Goal: Information Seeking & Learning: Learn about a topic

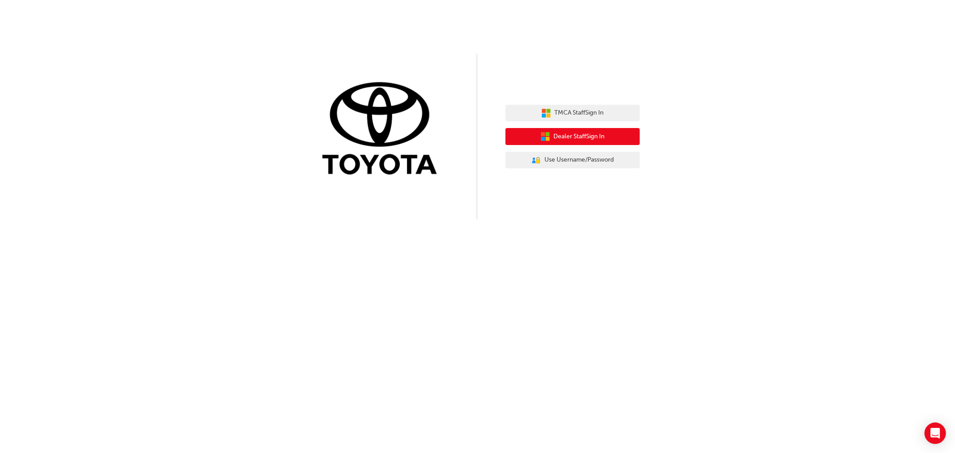
click at [563, 137] on span "Dealer Staff Sign In" at bounding box center [579, 137] width 51 height 10
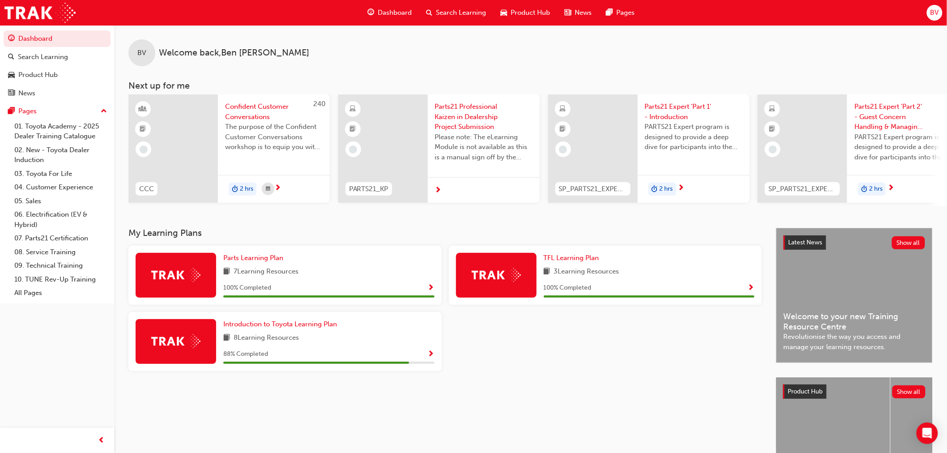
click at [173, 338] on img at bounding box center [175, 341] width 49 height 14
click at [299, 324] on span "Introduction to Toyota Learning Plan" at bounding box center [280, 324] width 114 height 8
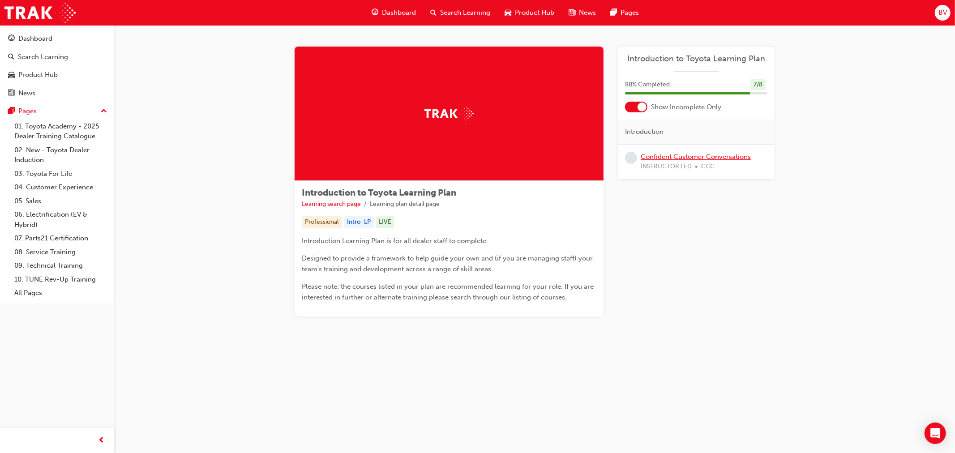
click at [661, 157] on link "Confident Customer Conversations" at bounding box center [695, 157] width 110 height 8
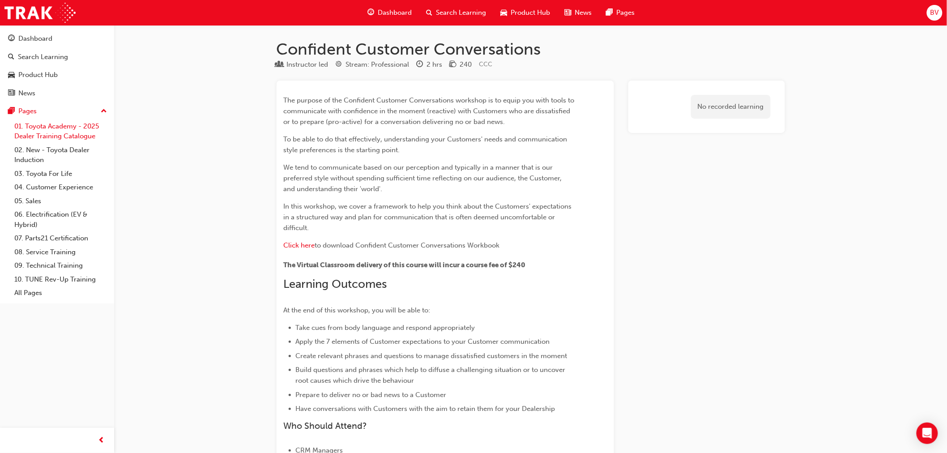
click at [63, 132] on link "01. Toyota Academy - 2025 Dealer Training Catalogue" at bounding box center [61, 131] width 100 height 24
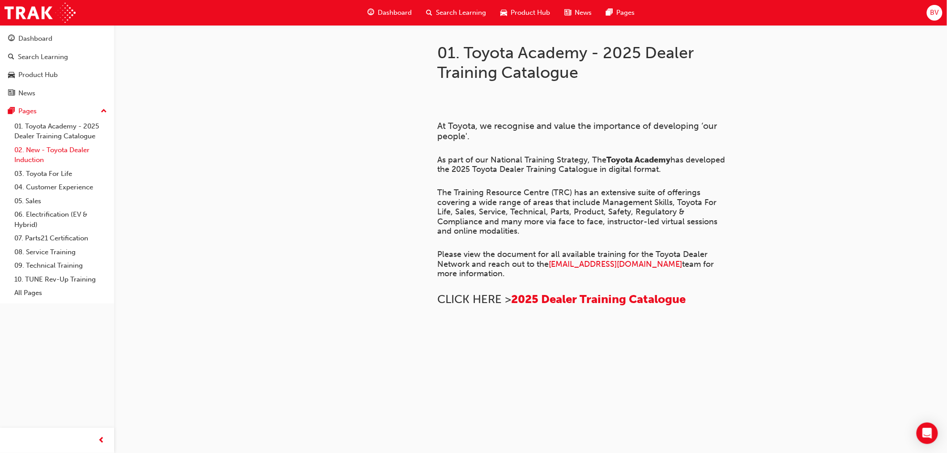
click at [69, 158] on link "02. New - Toyota Dealer Induction" at bounding box center [61, 155] width 100 height 24
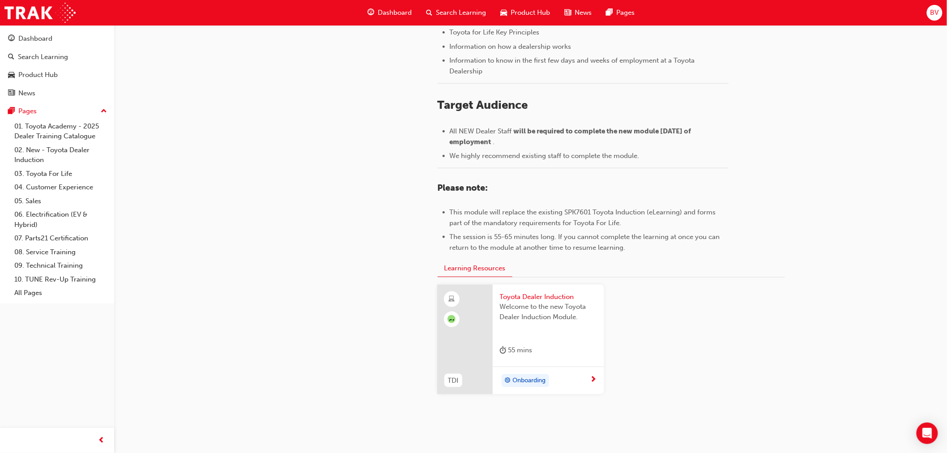
scroll to position [349, 0]
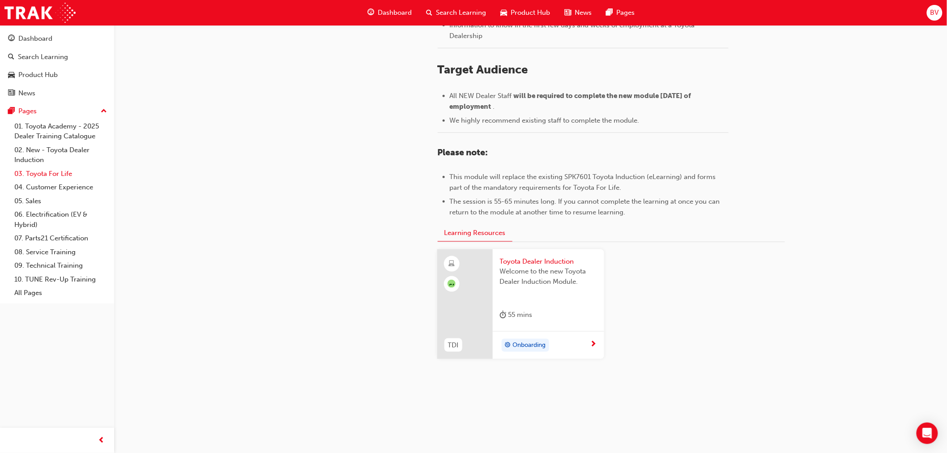
click at [38, 176] on link "03. Toyota For Life" at bounding box center [61, 174] width 100 height 14
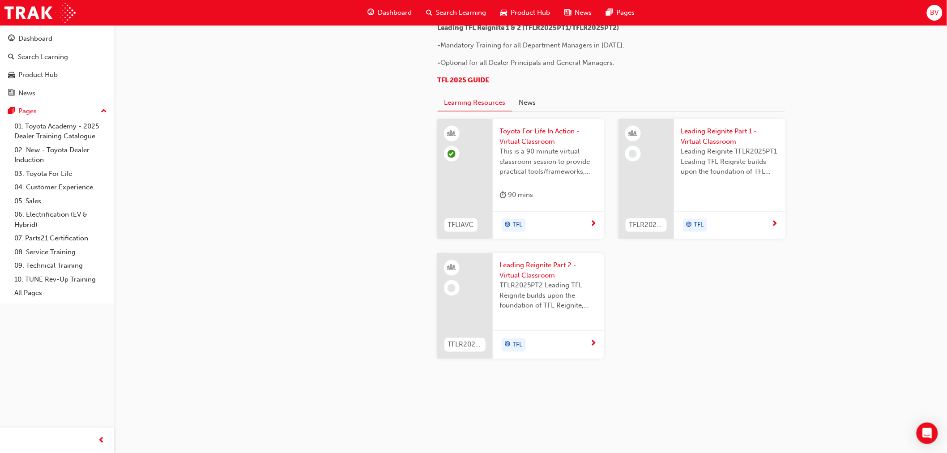
scroll to position [907, 0]
click at [707, 161] on span "Leading Reignite TFLR2025PT1 Leading TFL Reignite builds upon the foundation of…" at bounding box center [729, 161] width 97 height 30
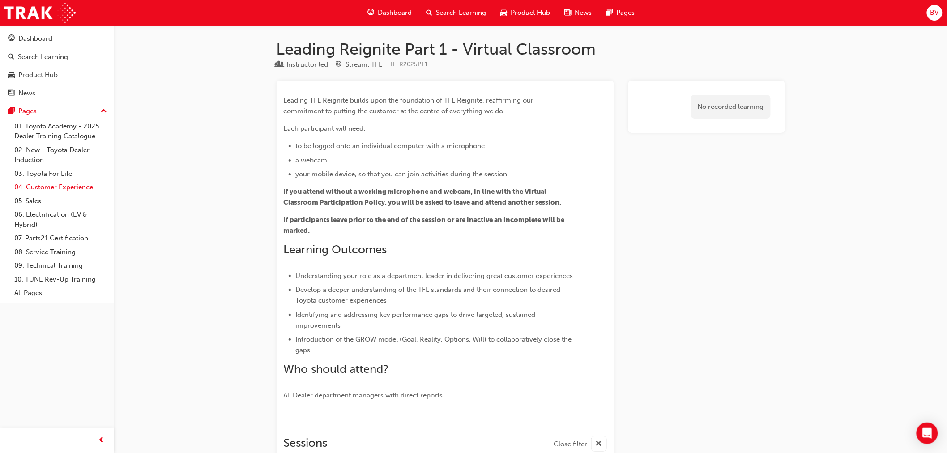
click at [62, 184] on link "04. Customer Experience" at bounding box center [61, 187] width 100 height 14
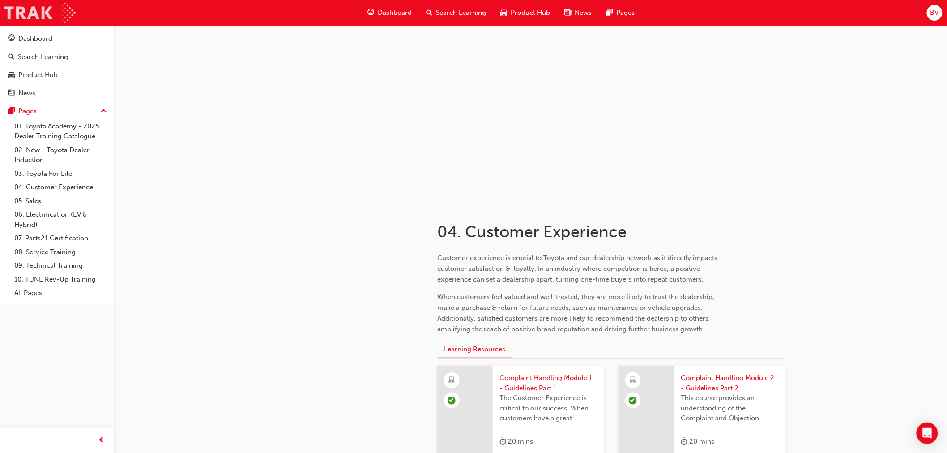
click at [36, 15] on img at bounding box center [39, 13] width 71 height 20
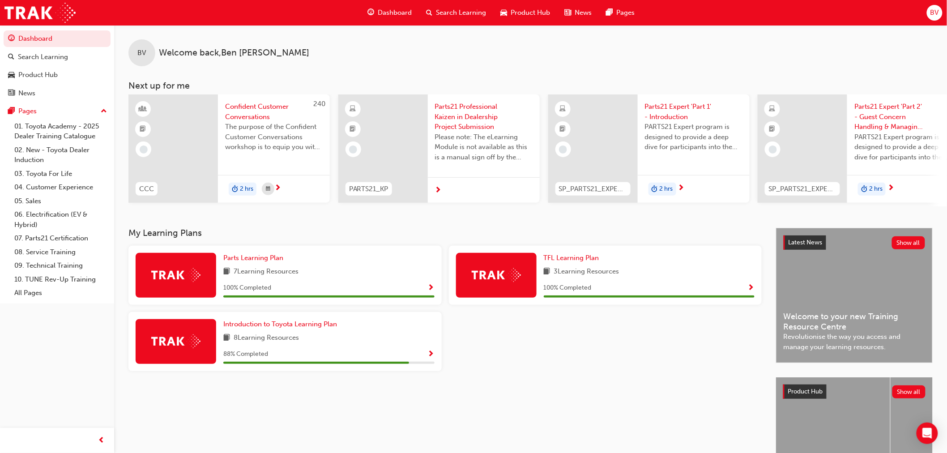
drag, startPoint x: 762, startPoint y: 209, endPoint x: 820, endPoint y: 209, distance: 58.2
click at [820, 209] on div "BV Welcome back , Ben Vogler Next up for me 240 CCC Confident Customer Conversa…" at bounding box center [530, 126] width 833 height 203
click at [237, 119] on span "Confident Customer Conversations" at bounding box center [274, 112] width 98 height 20
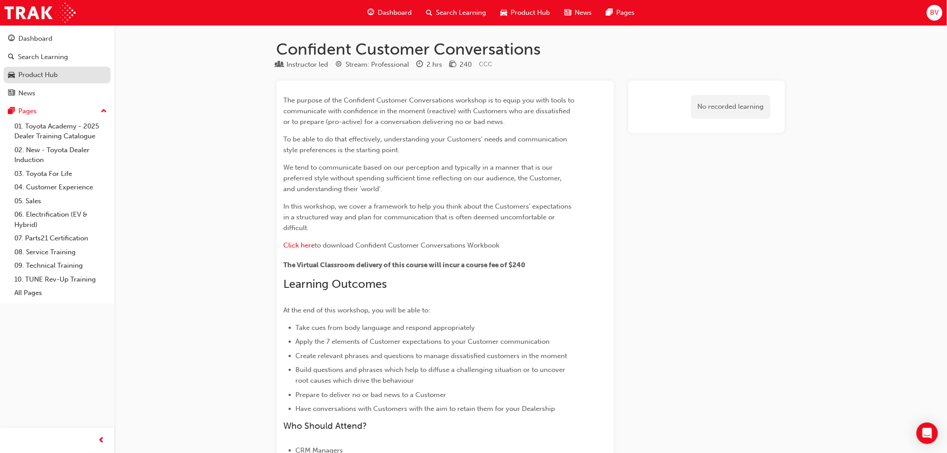
click at [43, 72] on div "Product Hub" at bounding box center [37, 75] width 39 height 10
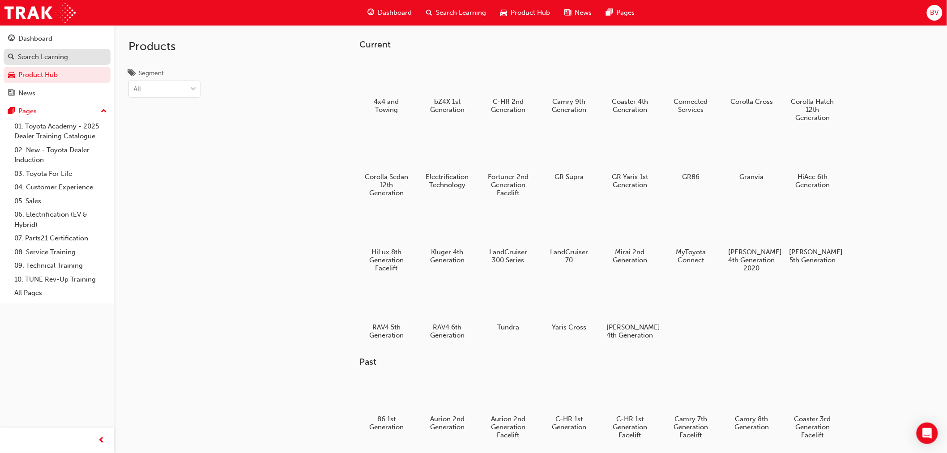
click at [51, 55] on div "Search Learning" at bounding box center [43, 57] width 50 height 10
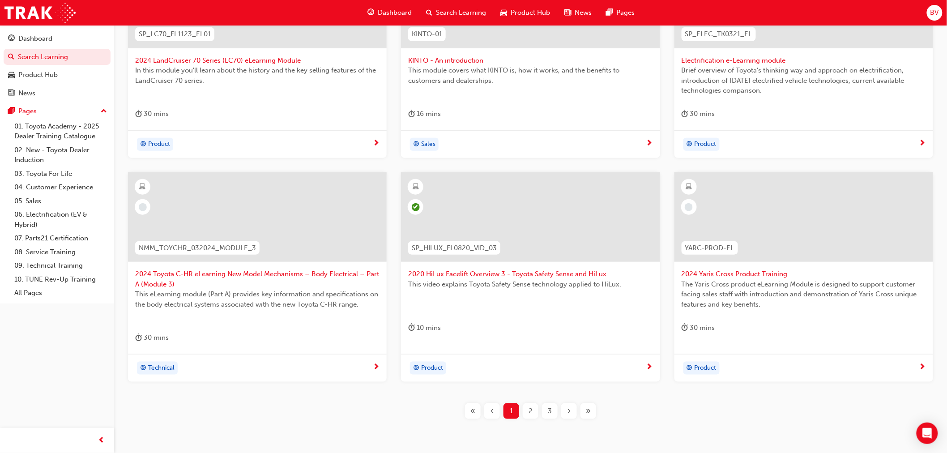
scroll to position [287, 0]
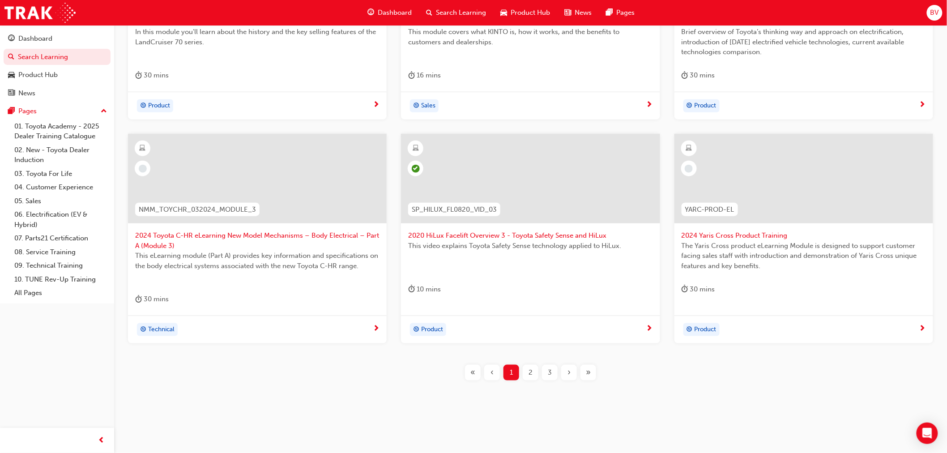
click at [530, 376] on span "2" at bounding box center [530, 372] width 4 height 10
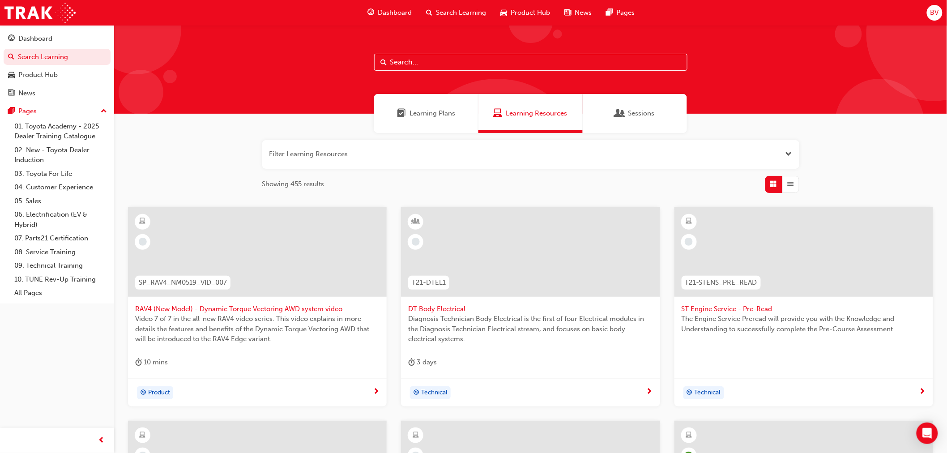
click at [451, 122] on div "Learning Plans" at bounding box center [426, 113] width 104 height 39
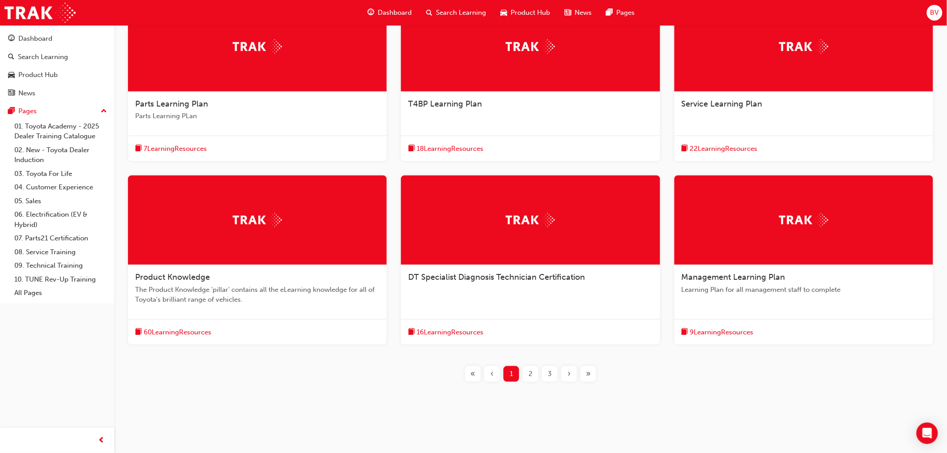
scroll to position [207, 0]
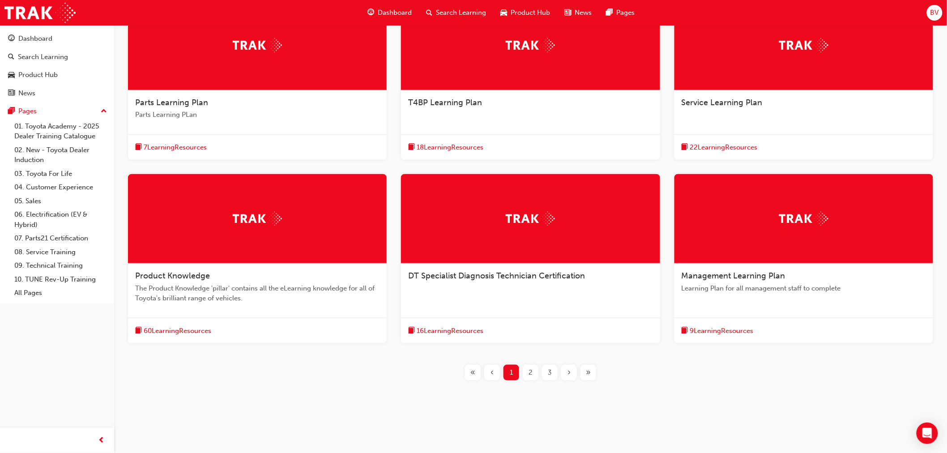
click at [189, 333] on span "60 Learning Resources" at bounding box center [178, 331] width 68 height 10
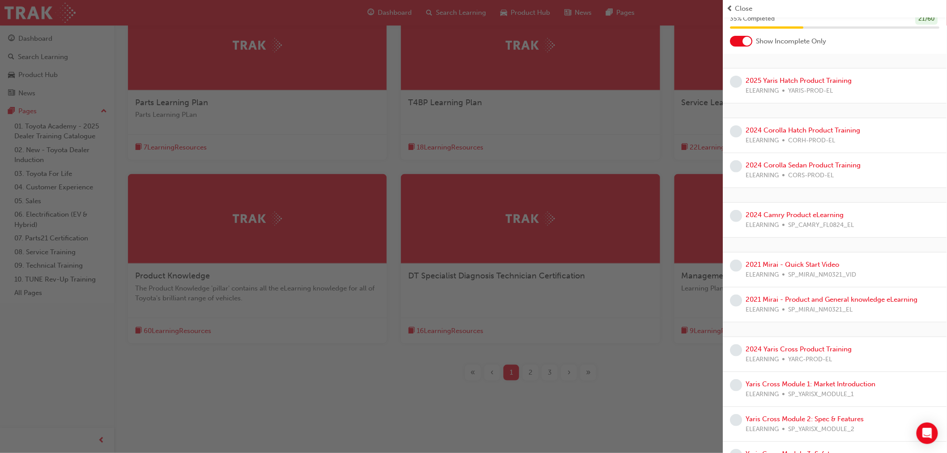
scroll to position [0, 0]
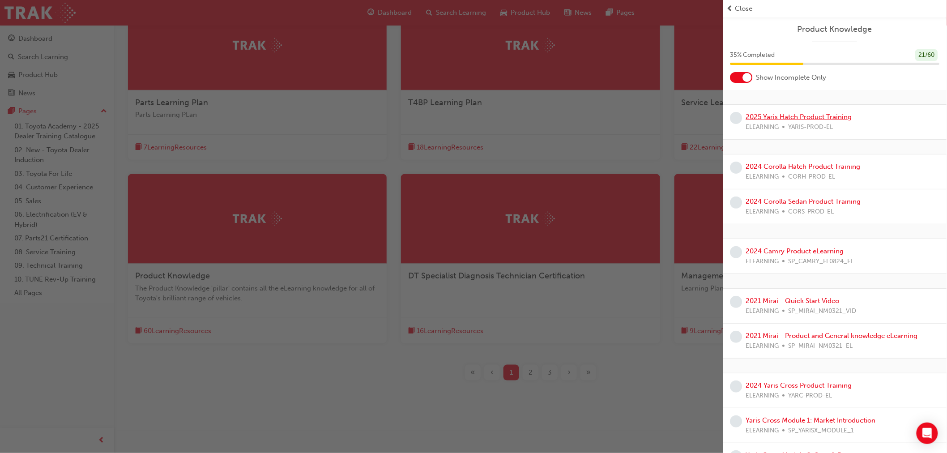
click at [826, 113] on link "2025 Yaris Hatch Product Training" at bounding box center [799, 117] width 106 height 8
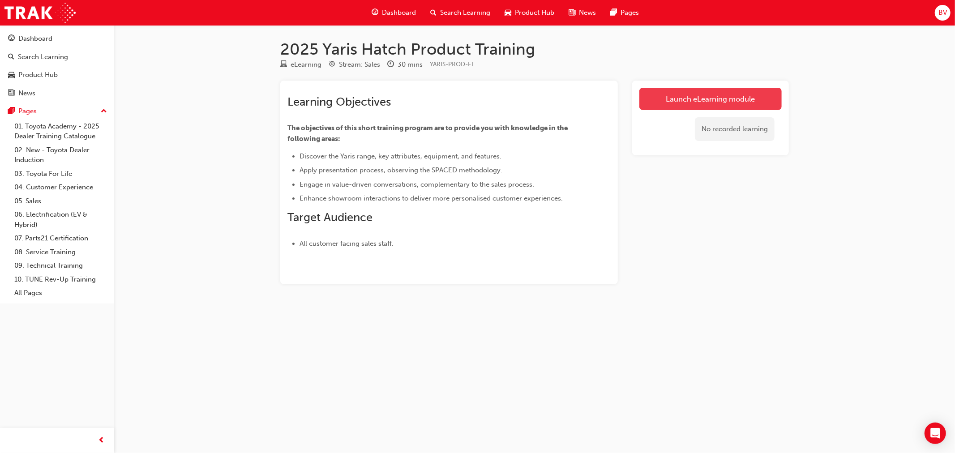
click at [685, 95] on link "Launch eLearning module" at bounding box center [710, 99] width 142 height 22
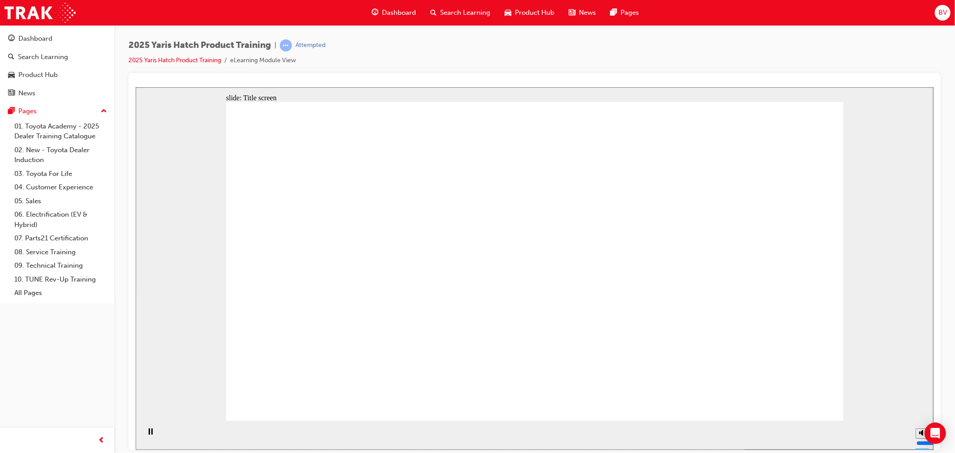
drag, startPoint x: 762, startPoint y: 61, endPoint x: 755, endPoint y: 63, distance: 7.1
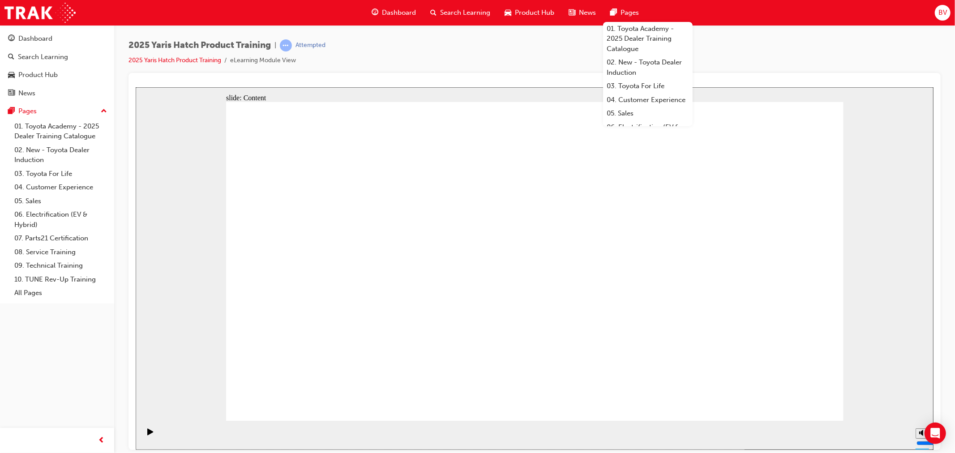
click at [763, 60] on div "2025 Yaris Hatch Product Training | Attempted 2025 Yaris Hatch Product Training…" at bounding box center [534, 56] width 812 height 34
drag, startPoint x: 554, startPoint y: 298, endPoint x: 542, endPoint y: 298, distance: 11.2
click at [164, 59] on link "2025 Yaris Hatch Product Training" at bounding box center [174, 60] width 93 height 8
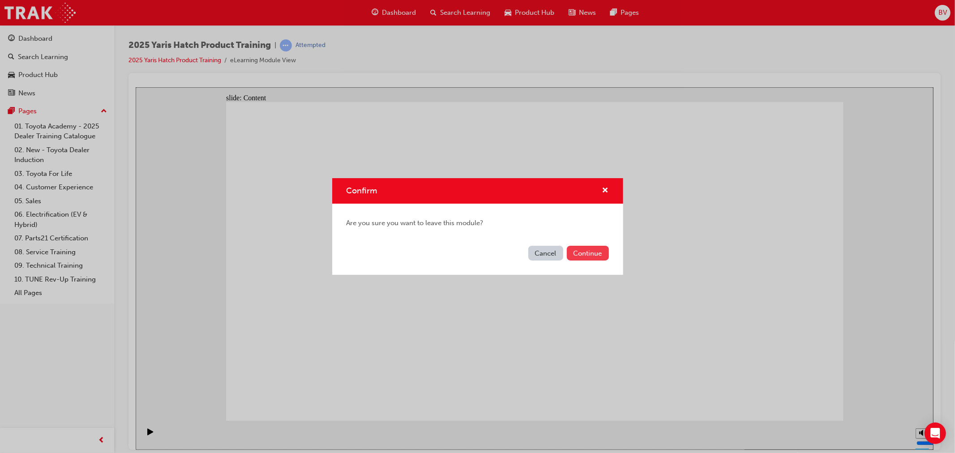
click at [587, 253] on button "Continue" at bounding box center [588, 253] width 42 height 15
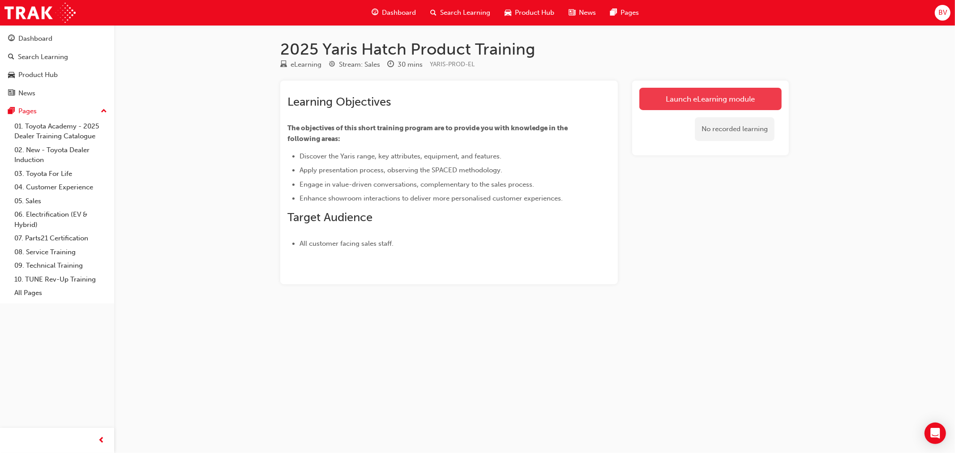
click at [690, 108] on link "Launch eLearning module" at bounding box center [710, 99] width 142 height 22
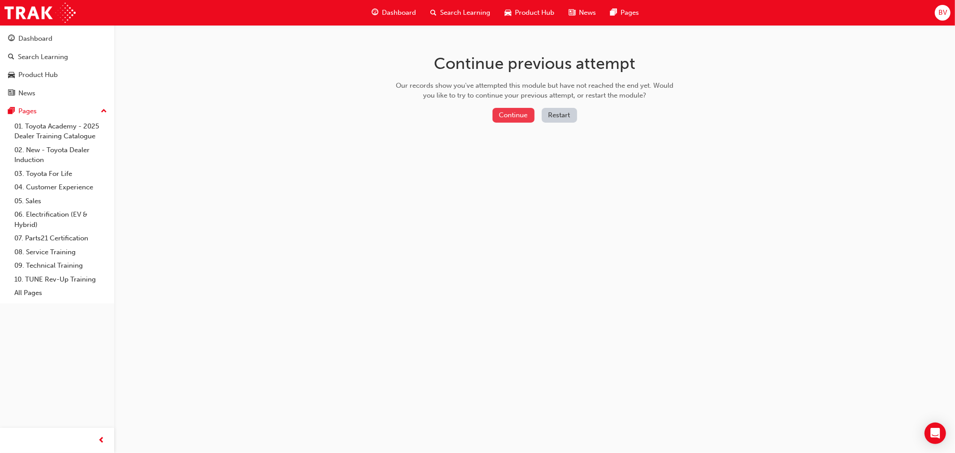
click at [524, 114] on button "Continue" at bounding box center [513, 115] width 42 height 15
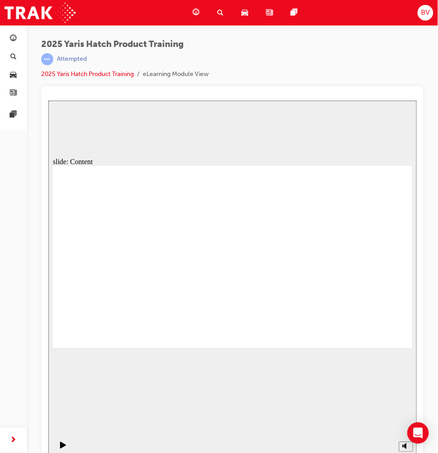
drag, startPoint x: 197, startPoint y: 251, endPoint x: 208, endPoint y: 260, distance: 13.4
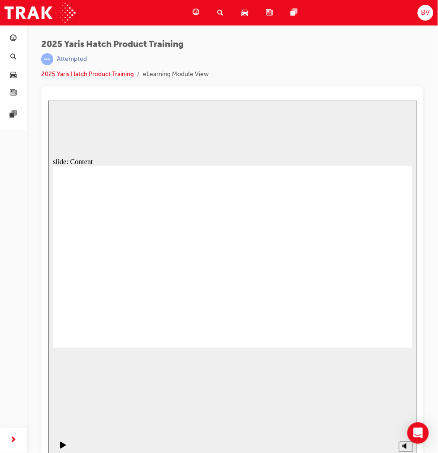
drag, startPoint x: 220, startPoint y: 343, endPoint x: 225, endPoint y: 345, distance: 4.8
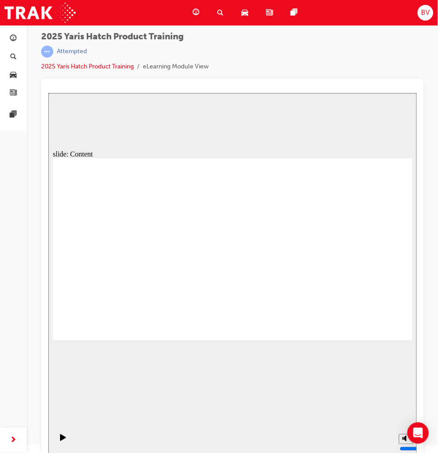
scroll to position [10, 0]
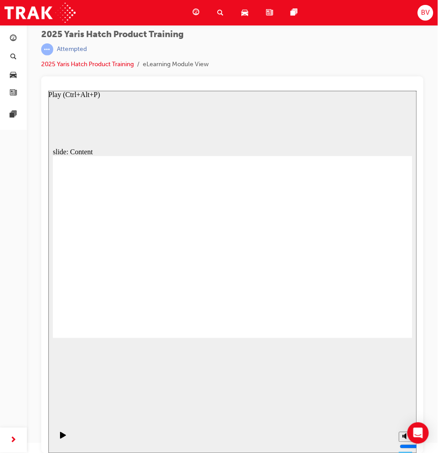
click at [56, 438] on div "Play (Ctrl+Alt+P)" at bounding box center [62, 439] width 15 height 15
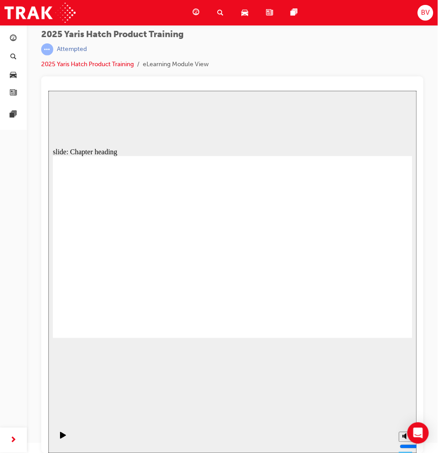
drag, startPoint x: 371, startPoint y: 320, endPoint x: 379, endPoint y: 324, distance: 9.0
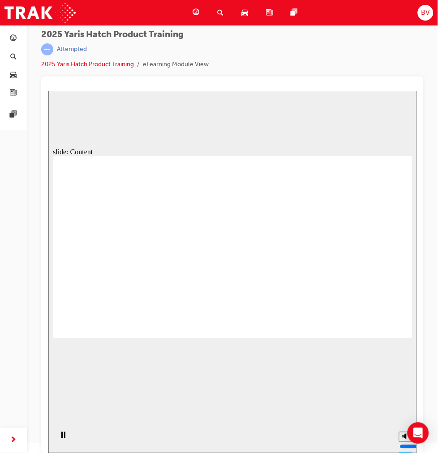
drag, startPoint x: 165, startPoint y: 255, endPoint x: 165, endPoint y: 260, distance: 4.9
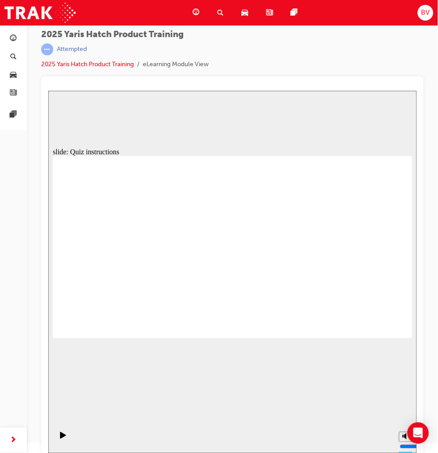
radio input "true"
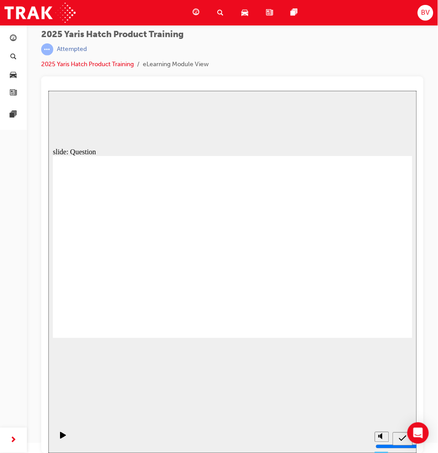
radio input "true"
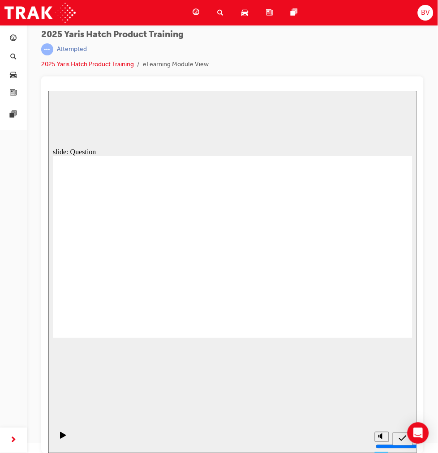
radio input "true"
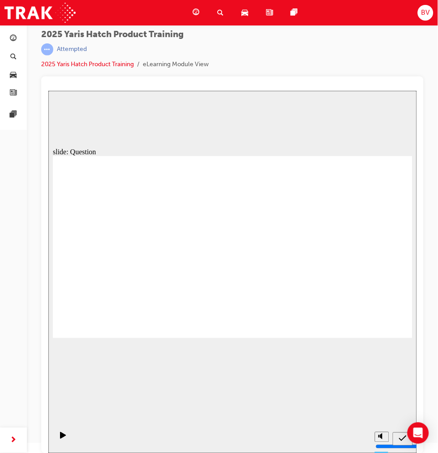
drag, startPoint x: 167, startPoint y: 289, endPoint x: 219, endPoint y: 259, distance: 59.9
drag, startPoint x: 295, startPoint y: 222, endPoint x: 173, endPoint y: 275, distance: 133.4
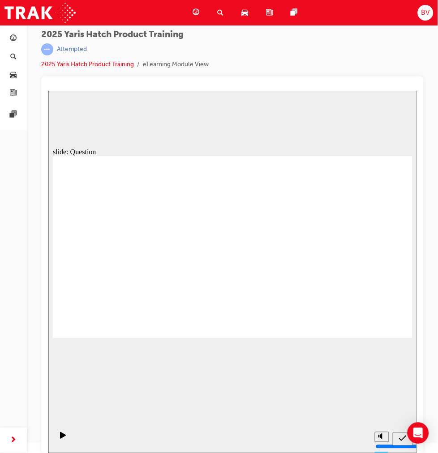
drag, startPoint x: 211, startPoint y: 234, endPoint x: 269, endPoint y: 284, distance: 76.5
drag, startPoint x: 159, startPoint y: 232, endPoint x: 102, endPoint y: 292, distance: 82.9
drag, startPoint x: 103, startPoint y: 240, endPoint x: 371, endPoint y: 291, distance: 273.3
drag, startPoint x: 324, startPoint y: 244, endPoint x: 225, endPoint y: 288, distance: 108.4
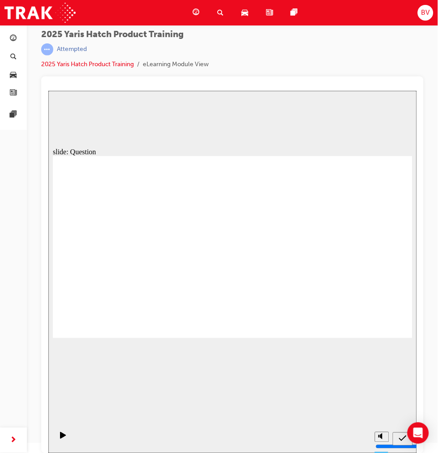
radio input "true"
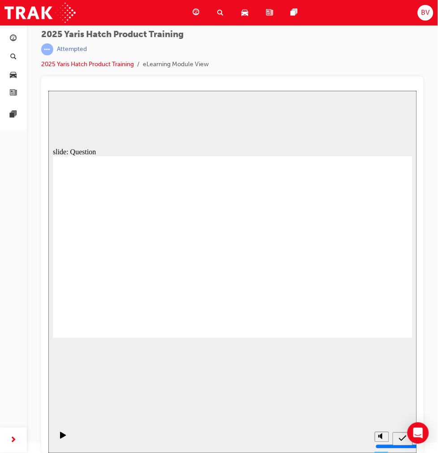
radio input "true"
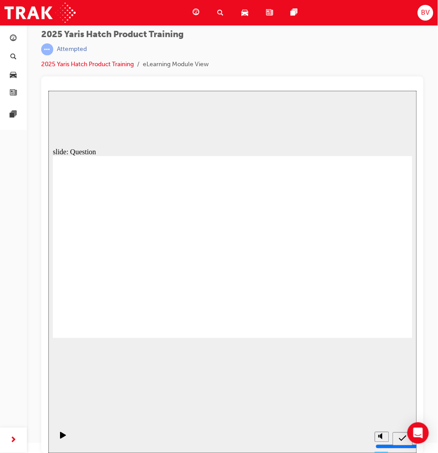
radio input "true"
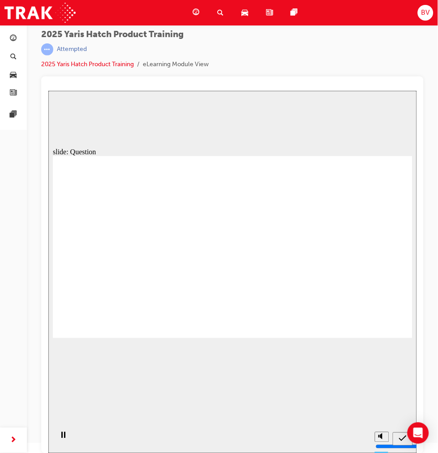
radio input "true"
drag, startPoint x: 95, startPoint y: 243, endPoint x: 355, endPoint y: 296, distance: 265.0
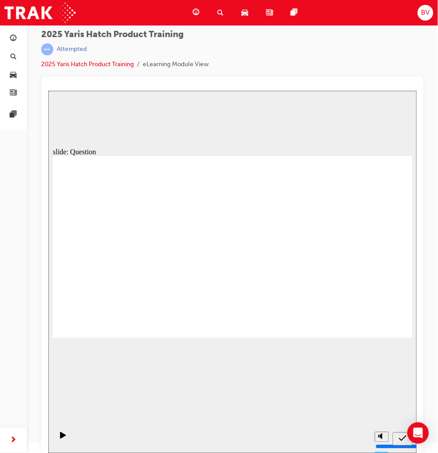
drag, startPoint x: 167, startPoint y: 239, endPoint x: 119, endPoint y: 290, distance: 70.0
drag, startPoint x: 291, startPoint y: 232, endPoint x: 175, endPoint y: 286, distance: 127.9
drag, startPoint x: 226, startPoint y: 242, endPoint x: 310, endPoint y: 298, distance: 101.3
drag, startPoint x: 355, startPoint y: 249, endPoint x: 235, endPoint y: 311, distance: 134.5
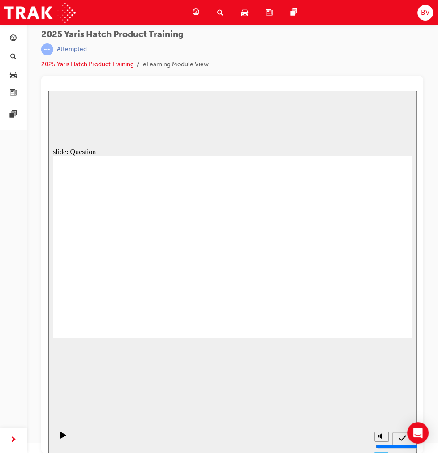
radio input "true"
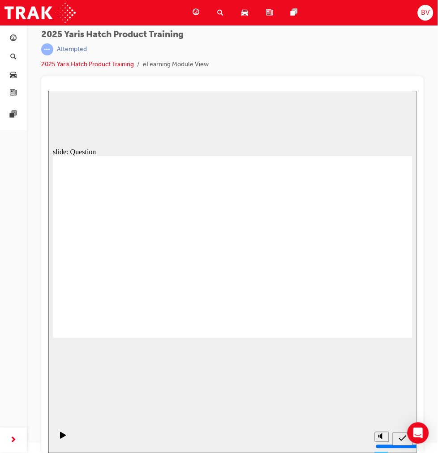
drag, startPoint x: 234, startPoint y: 282, endPoint x: 233, endPoint y: 287, distance: 4.9
radio input "true"
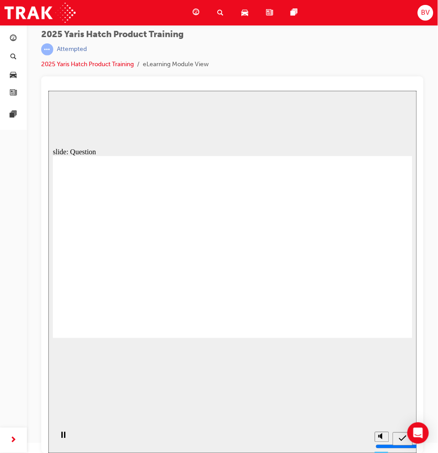
radio input "true"
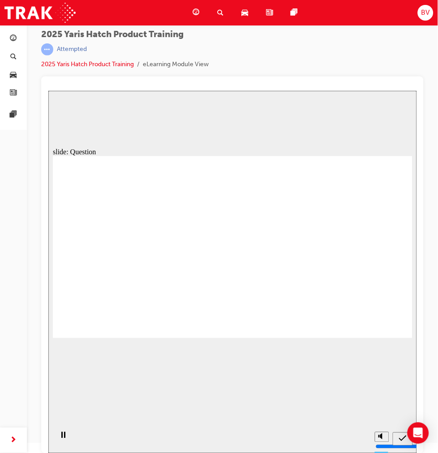
radio input "true"
drag, startPoint x: 290, startPoint y: 229, endPoint x: 170, endPoint y: 281, distance: 130.7
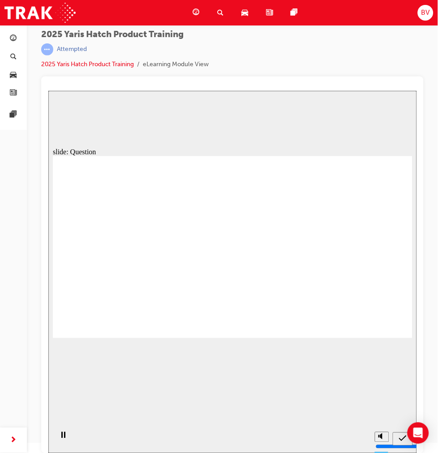
drag, startPoint x: 108, startPoint y: 234, endPoint x: 375, endPoint y: 289, distance: 272.8
drag, startPoint x: 357, startPoint y: 242, endPoint x: 231, endPoint y: 302, distance: 139.3
drag, startPoint x: 213, startPoint y: 242, endPoint x: 276, endPoint y: 288, distance: 77.4
drag, startPoint x: 166, startPoint y: 247, endPoint x: 145, endPoint y: 318, distance: 74.4
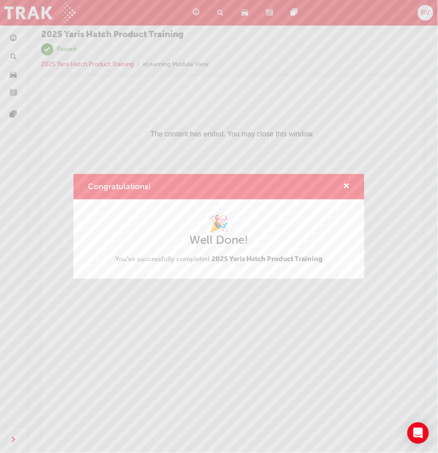
scroll to position [0, 0]
click at [345, 184] on span "cross-icon" at bounding box center [346, 187] width 7 height 8
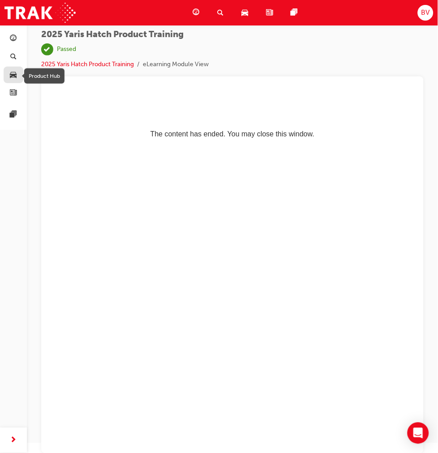
click at [12, 75] on span "car-icon" at bounding box center [13, 75] width 7 height 8
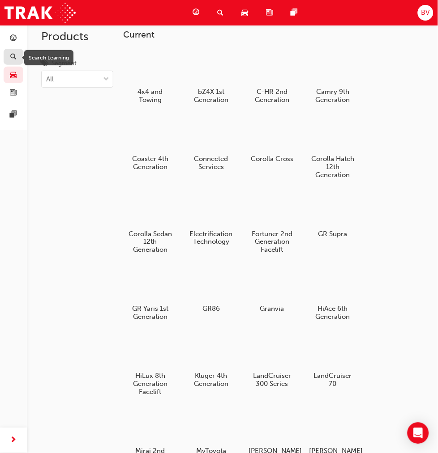
click at [16, 54] on div "button" at bounding box center [13, 56] width 6 height 11
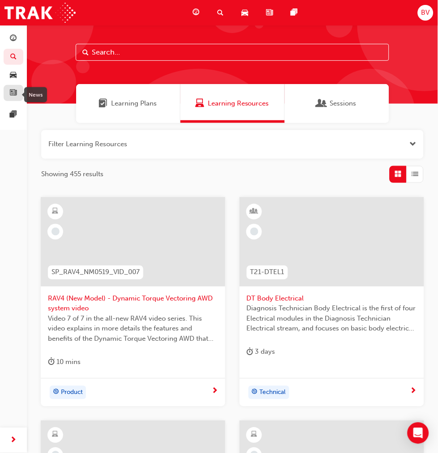
click at [12, 91] on span "news-icon" at bounding box center [13, 93] width 7 height 8
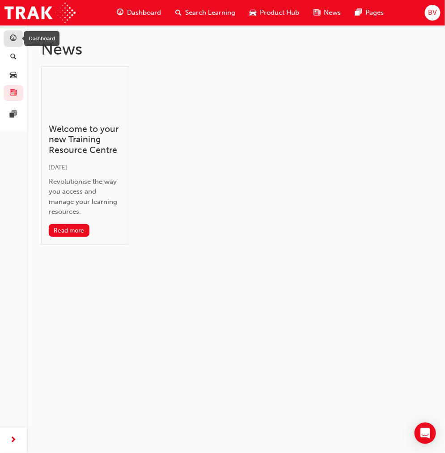
click at [16, 39] on span "guage-icon" at bounding box center [13, 39] width 7 height 8
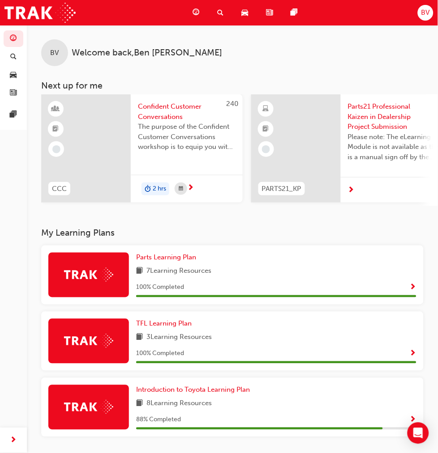
click at [60, 186] on span "CCC" at bounding box center [59, 189] width 15 height 10
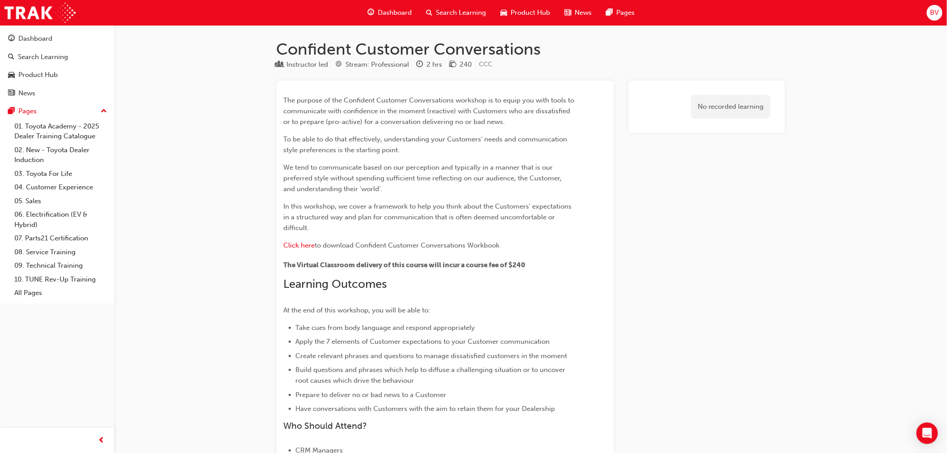
click at [383, 6] on div "Dashboard" at bounding box center [390, 13] width 59 height 18
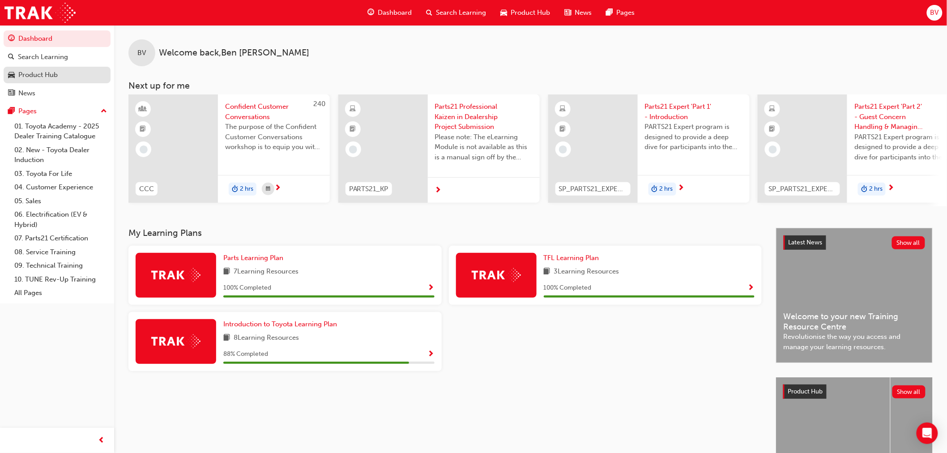
click at [46, 73] on div "Product Hub" at bounding box center [37, 75] width 39 height 10
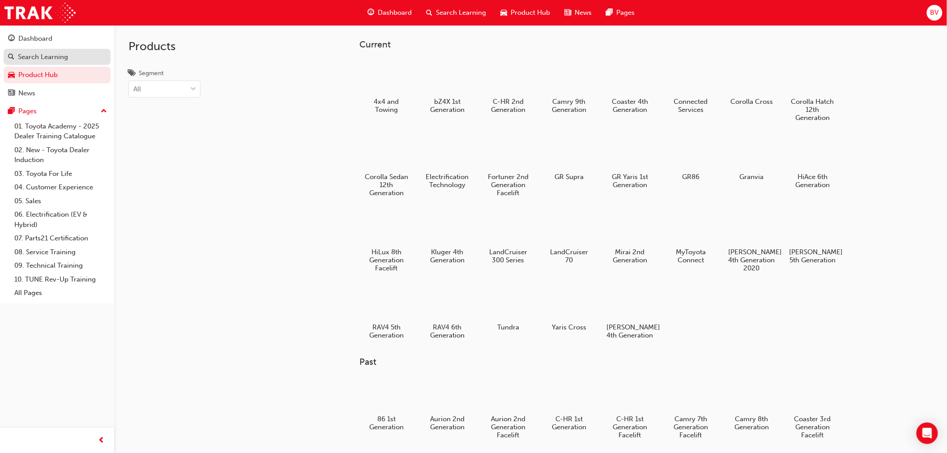
click at [47, 63] on link "Search Learning" at bounding box center [57, 57] width 107 height 17
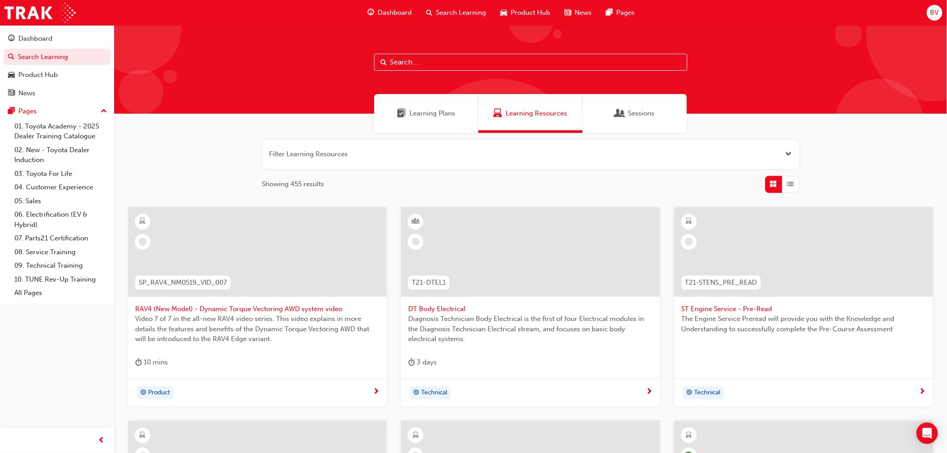
click at [456, 113] on div "Learning Plans" at bounding box center [426, 113] width 104 height 39
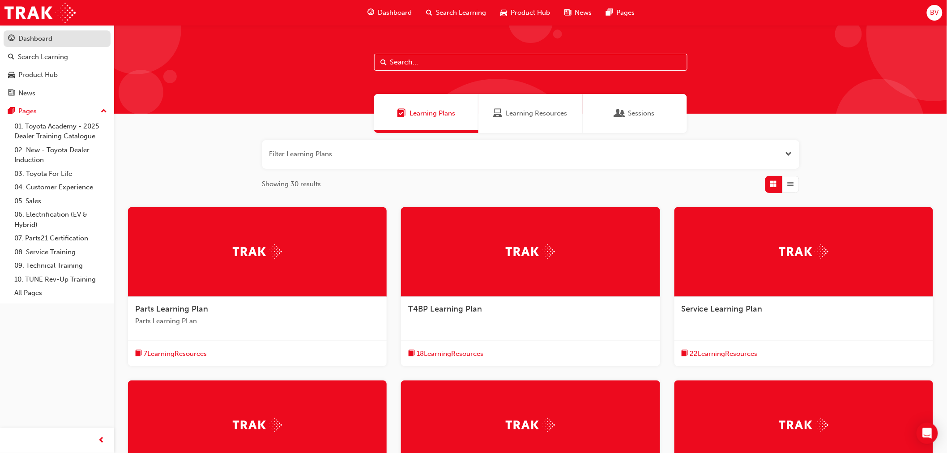
click at [46, 36] on div "Dashboard" at bounding box center [35, 39] width 34 height 10
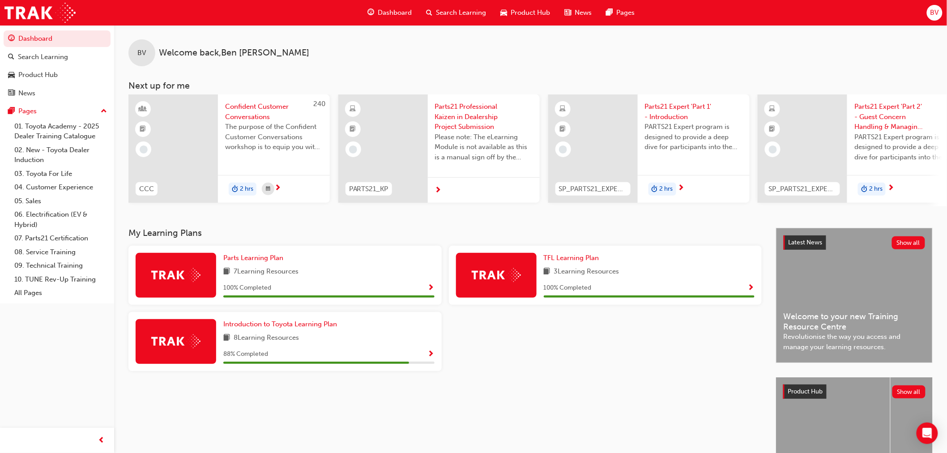
click at [396, 12] on span "Dashboard" at bounding box center [395, 13] width 34 height 10
click at [541, 10] on span "Product Hub" at bounding box center [530, 13] width 39 height 10
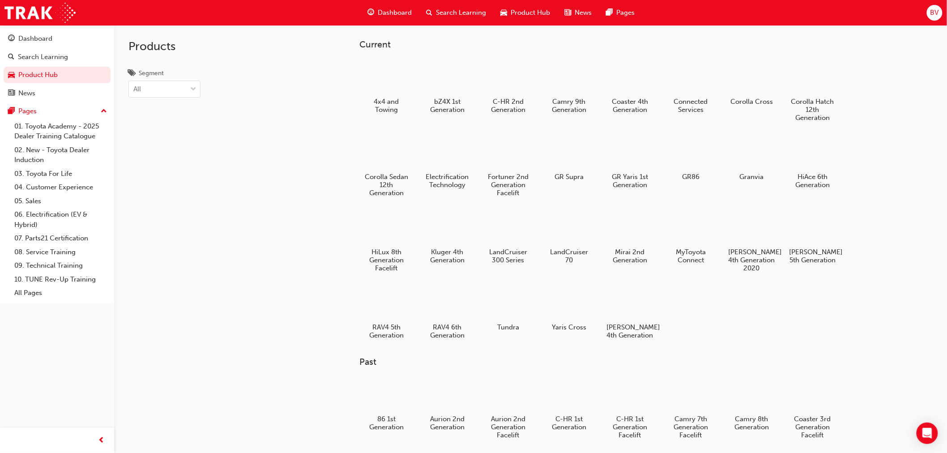
click at [533, 9] on span "Product Hub" at bounding box center [530, 13] width 39 height 10
click at [578, 8] on span "News" at bounding box center [583, 13] width 17 height 10
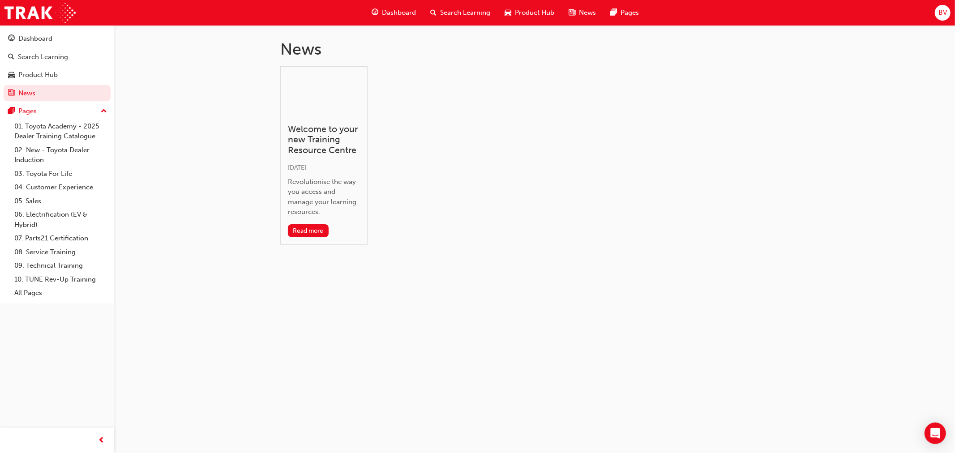
click at [533, 13] on span "Product Hub" at bounding box center [534, 13] width 39 height 10
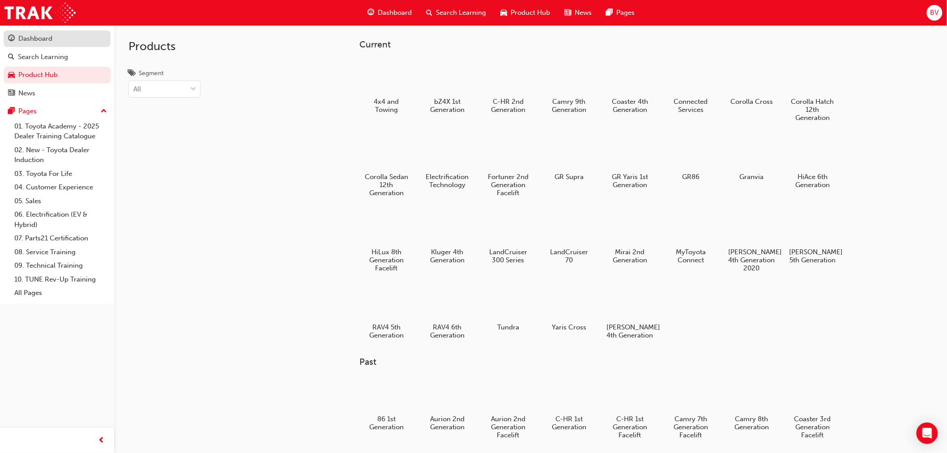
click at [30, 36] on div "Dashboard" at bounding box center [35, 39] width 34 height 10
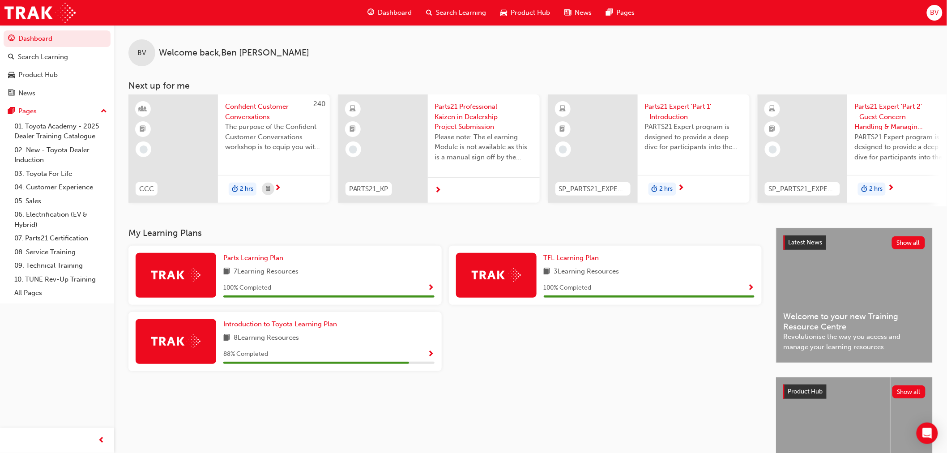
click at [517, 10] on span "Product Hub" at bounding box center [530, 13] width 39 height 10
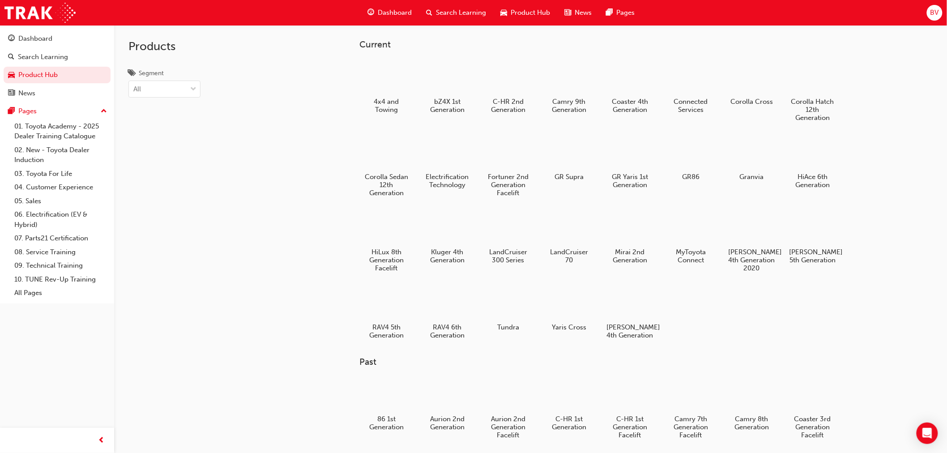
click at [461, 11] on span "Search Learning" at bounding box center [461, 13] width 50 height 10
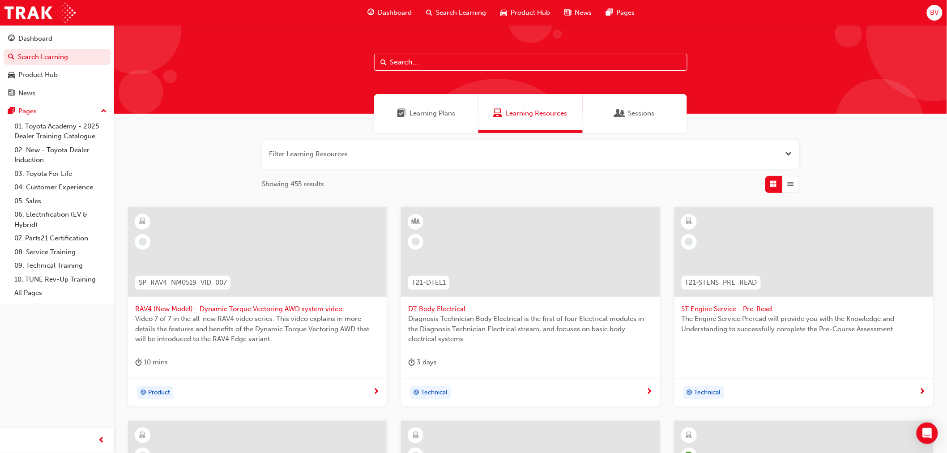
click at [443, 123] on div "Learning Plans" at bounding box center [426, 113] width 104 height 39
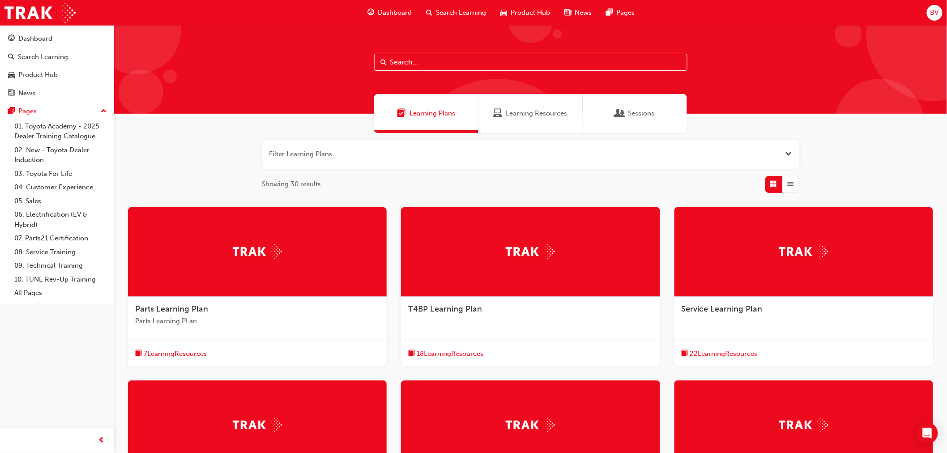
click at [387, 10] on span "Dashboard" at bounding box center [395, 13] width 34 height 10
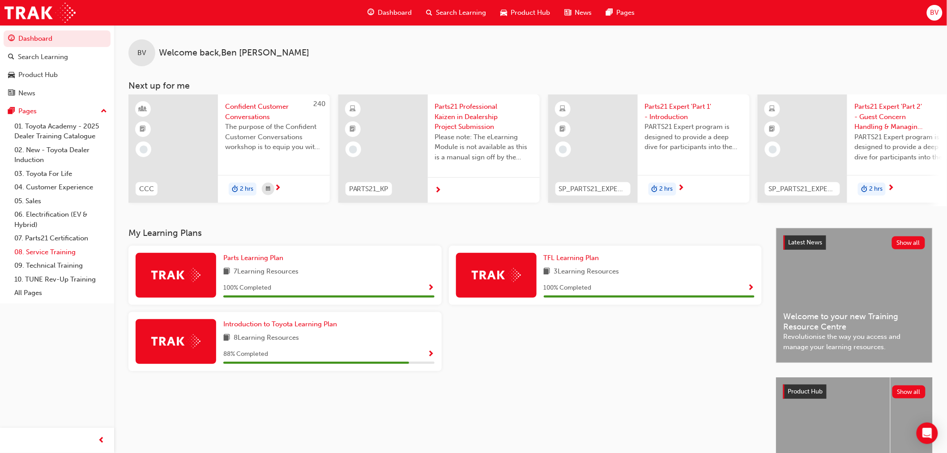
click at [62, 253] on link "08. Service Training" at bounding box center [61, 252] width 100 height 14
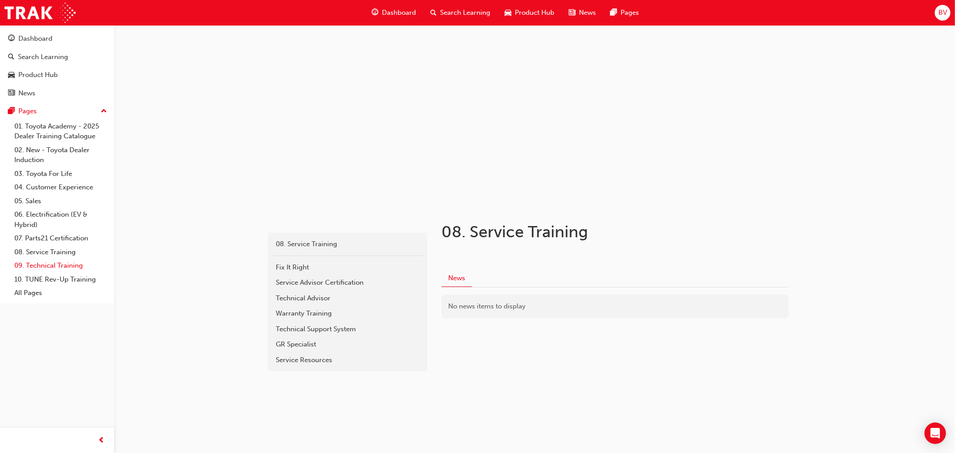
click at [60, 269] on link "09. Technical Training" at bounding box center [61, 266] width 100 height 14
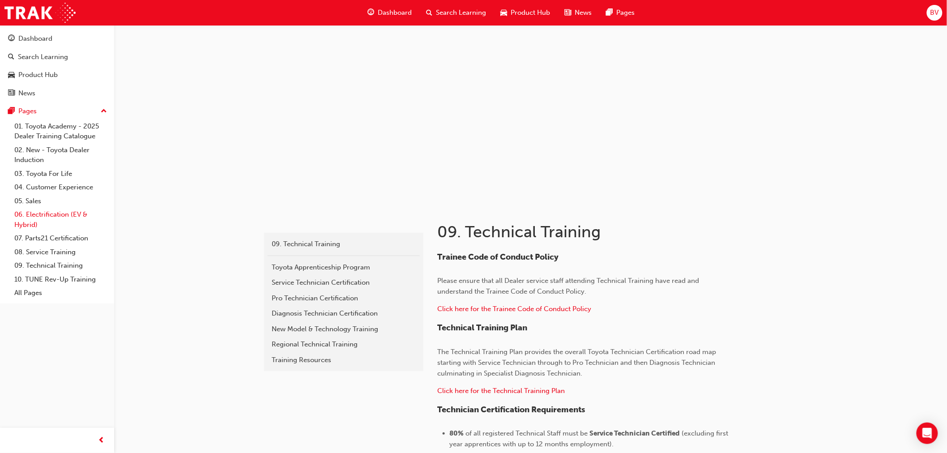
click at [48, 217] on link "06. Electrification (EV & Hybrid)" at bounding box center [61, 220] width 100 height 24
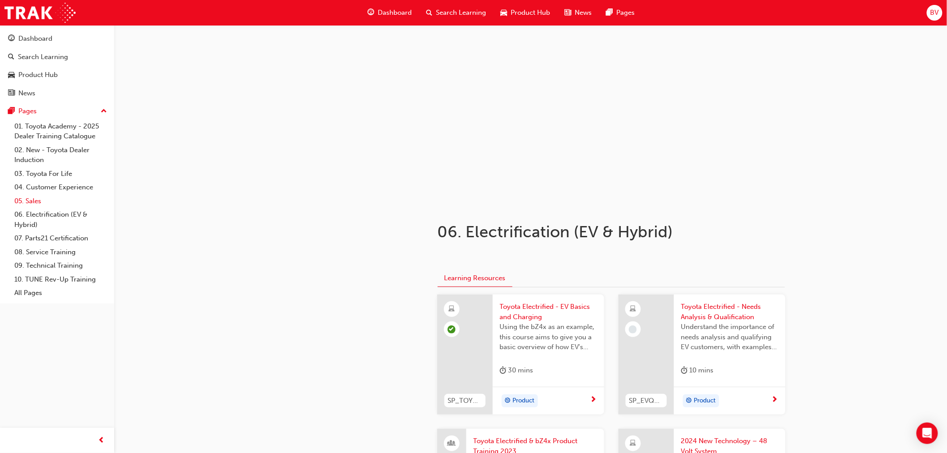
click at [43, 207] on link "05. Sales" at bounding box center [61, 201] width 100 height 14
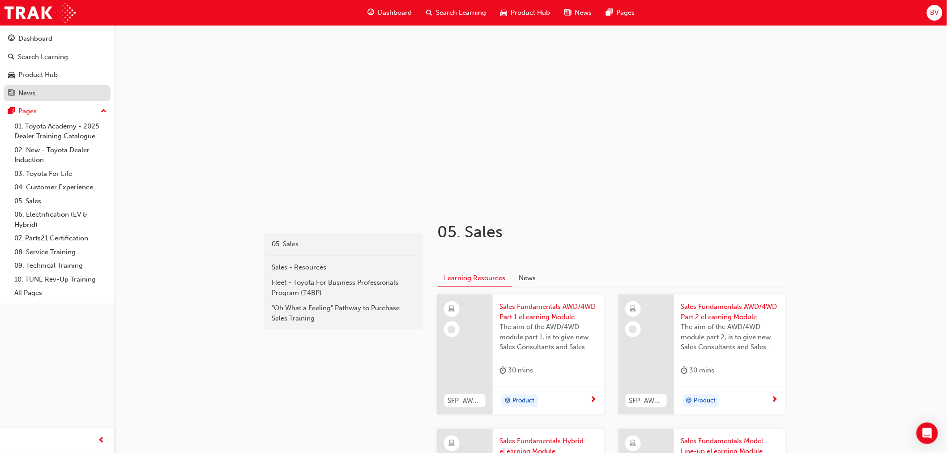
click at [34, 92] on div "News" at bounding box center [26, 93] width 17 height 10
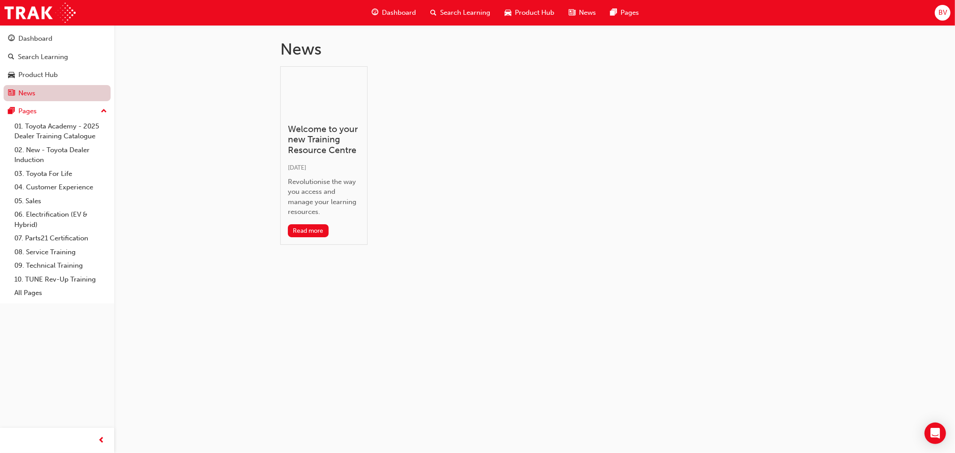
click at [34, 92] on link "News" at bounding box center [57, 93] width 107 height 17
click at [39, 82] on link "Product Hub" at bounding box center [57, 75] width 107 height 17
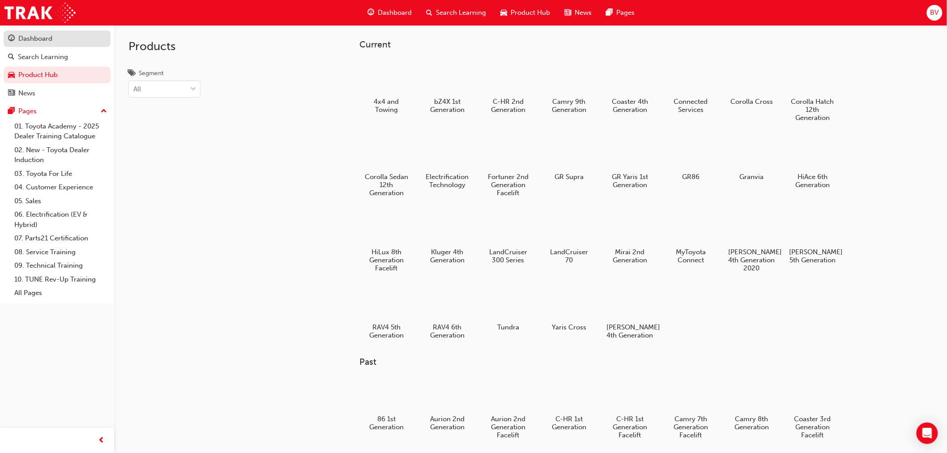
click at [18, 34] on div "Dashboard" at bounding box center [35, 39] width 34 height 10
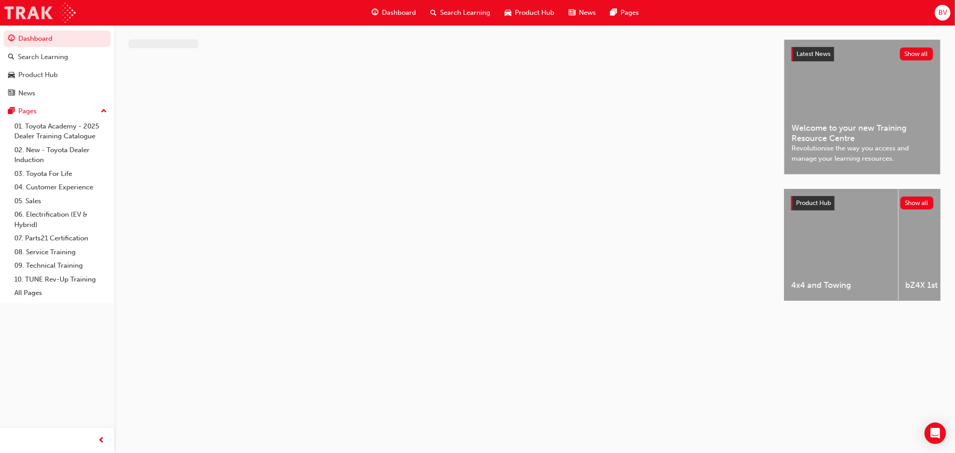
click at [20, 3] on img at bounding box center [39, 13] width 71 height 20
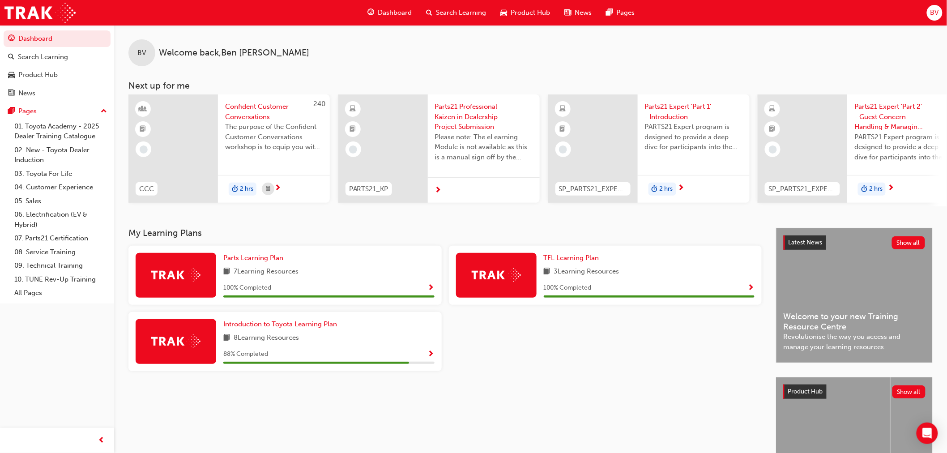
click at [428, 357] on span "Show Progress" at bounding box center [431, 354] width 7 height 8
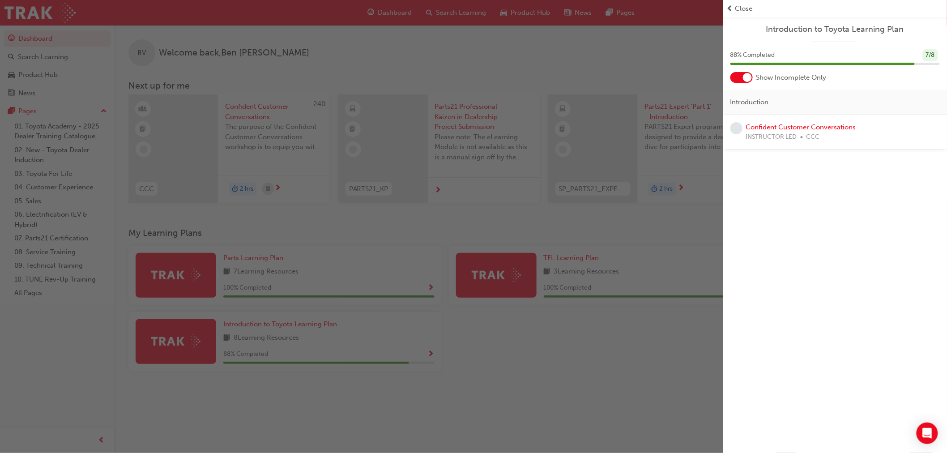
click at [567, 344] on div "button" at bounding box center [361, 226] width 723 height 453
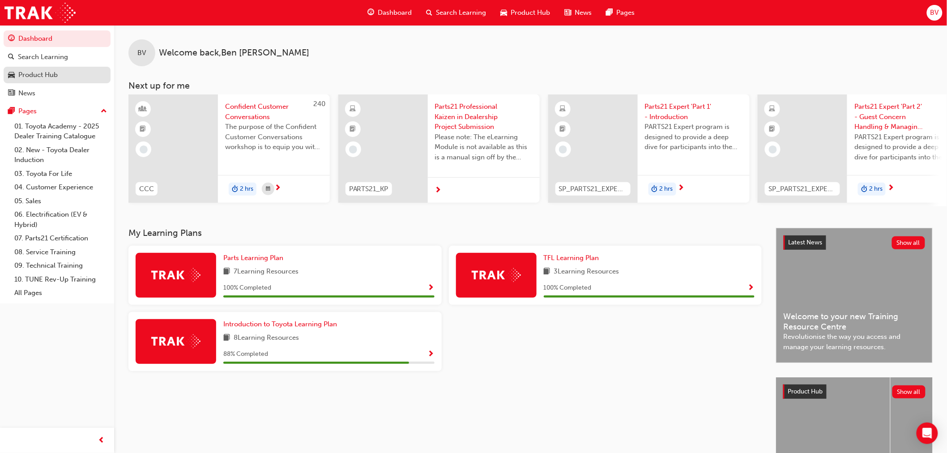
click at [32, 74] on div "Product Hub" at bounding box center [37, 75] width 39 height 10
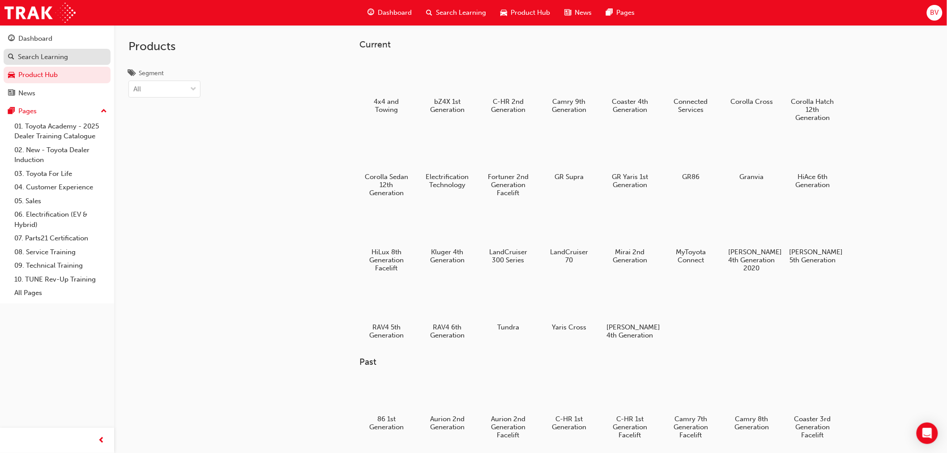
click at [36, 55] on div "Search Learning" at bounding box center [43, 57] width 50 height 10
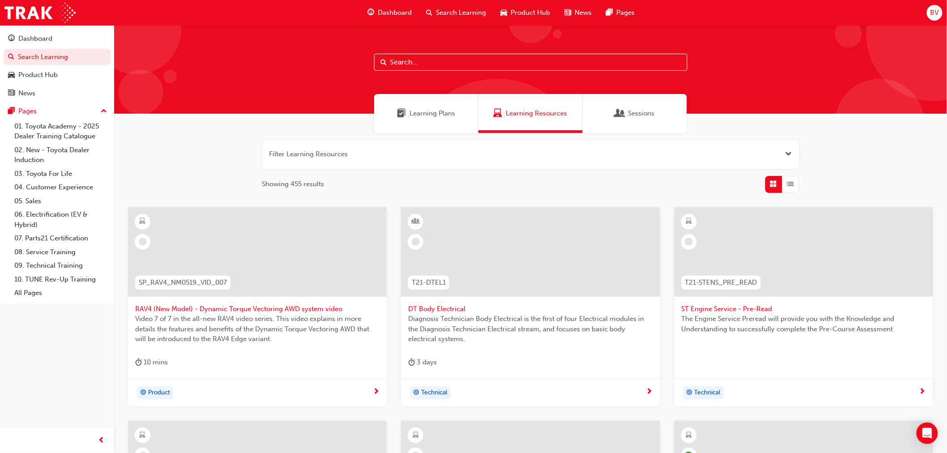
click at [414, 114] on span "Learning Plans" at bounding box center [432, 113] width 46 height 10
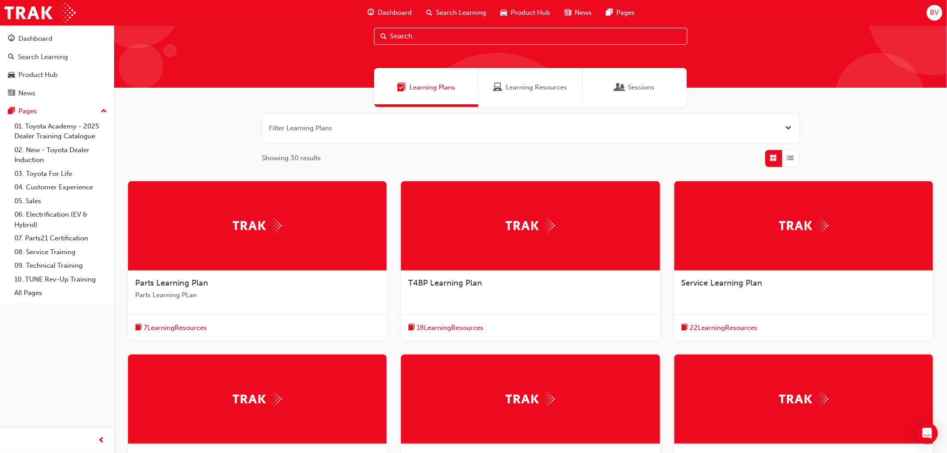
scroll to position [50, 0]
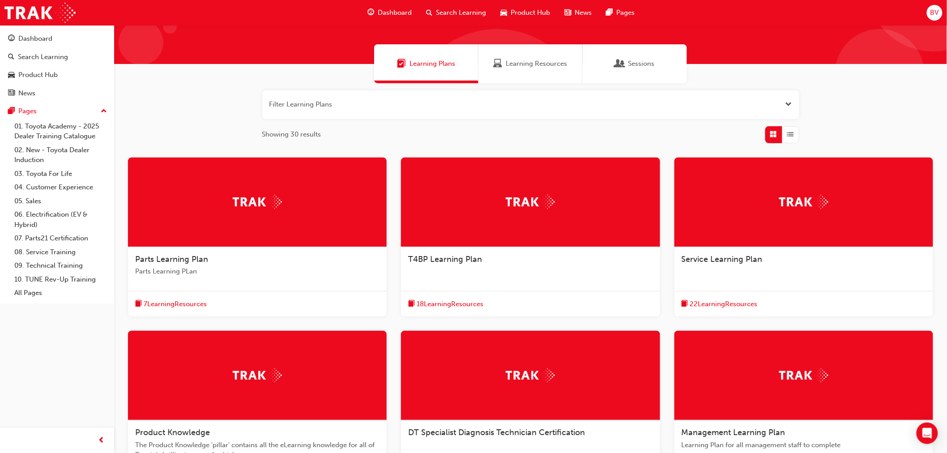
click at [718, 301] on span "22 Learning Resources" at bounding box center [724, 304] width 68 height 10
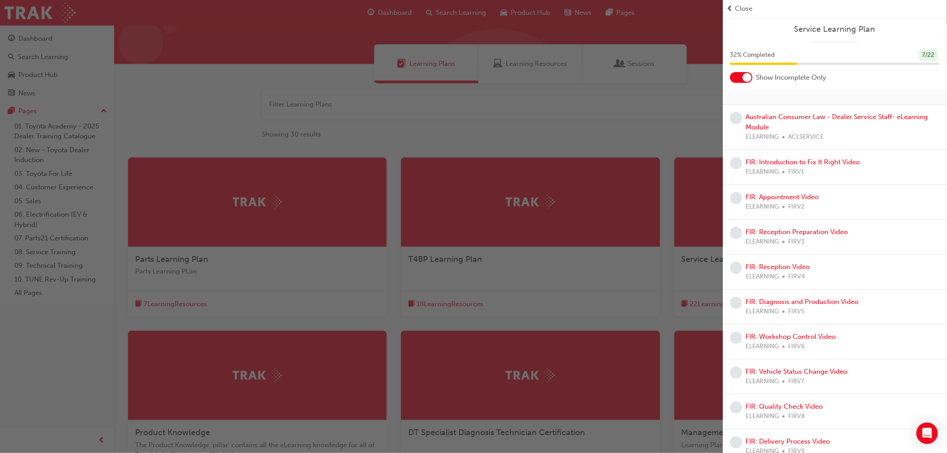
click at [608, 287] on div "button" at bounding box center [361, 226] width 723 height 453
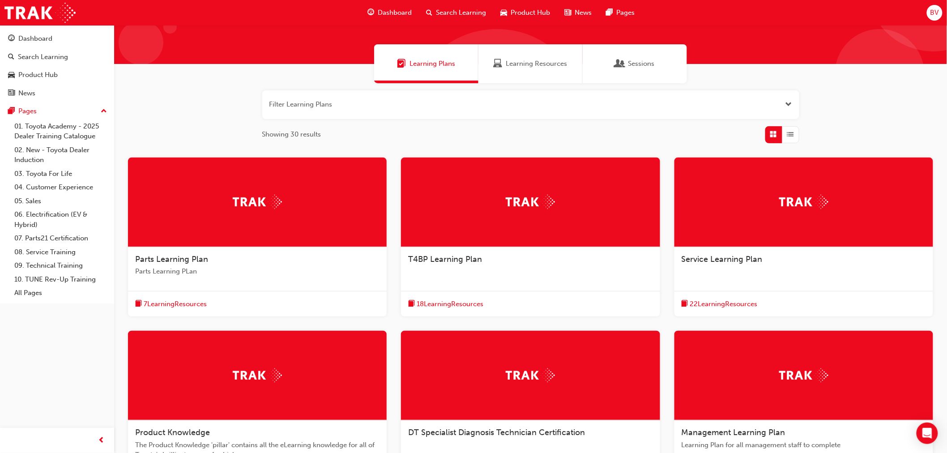
click at [484, 295] on div "18 Learning Resources" at bounding box center [530, 304] width 259 height 26
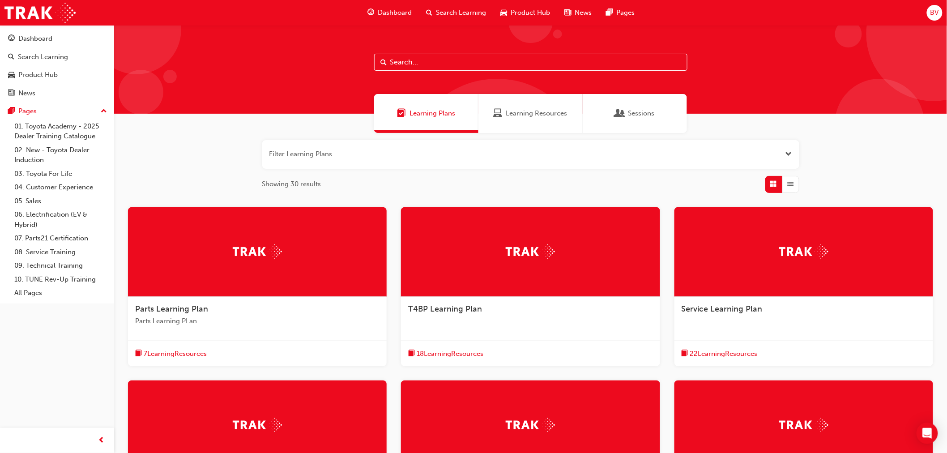
click at [740, 350] on span "22 Learning Resources" at bounding box center [724, 354] width 68 height 10
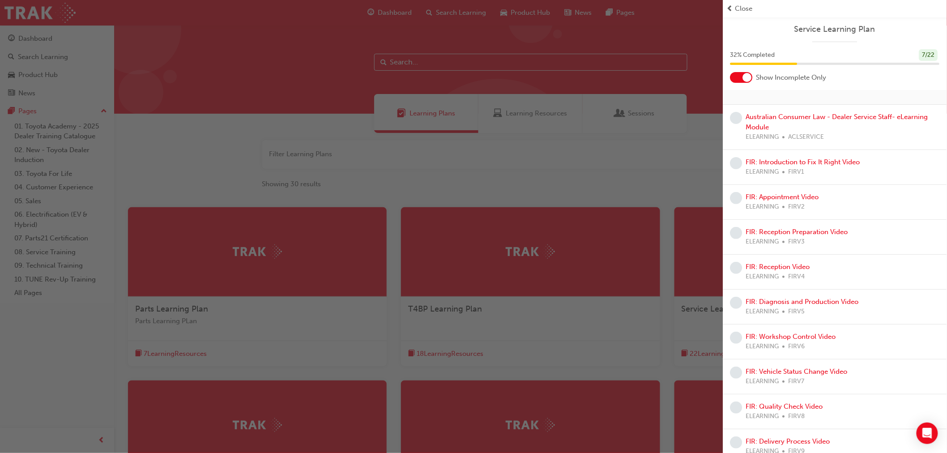
click at [396, 182] on div "button" at bounding box center [361, 226] width 723 height 453
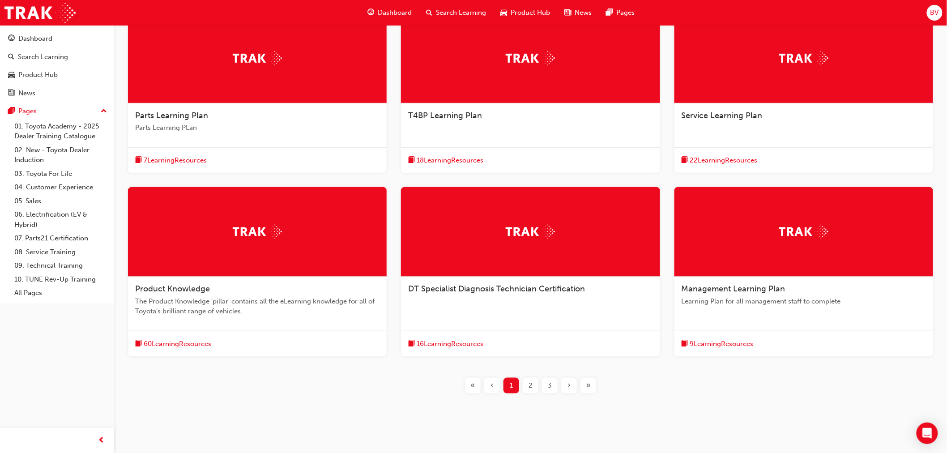
scroll to position [199, 0]
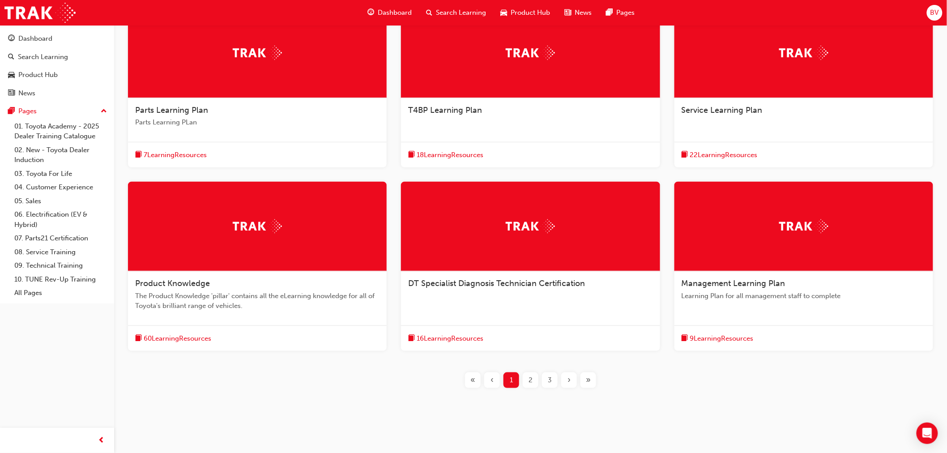
click at [254, 338] on div "60 Learning Resources" at bounding box center [257, 338] width 259 height 26
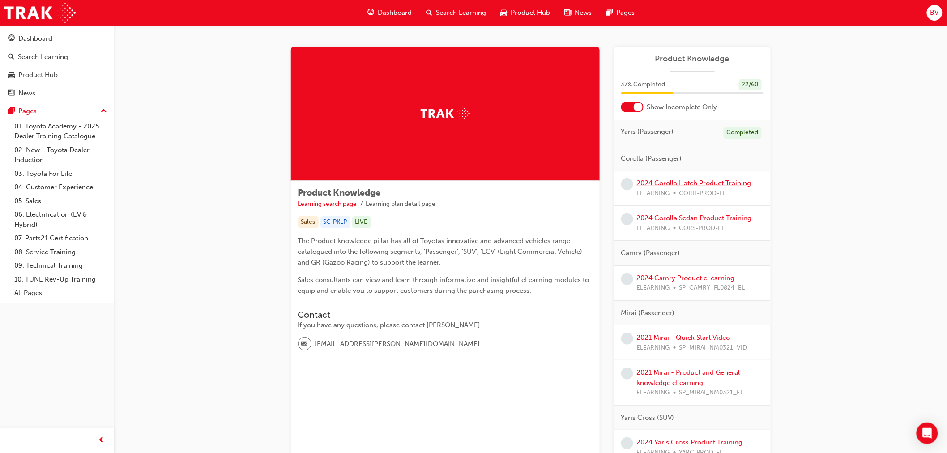
click at [678, 181] on link "2024 Corolla Hatch Product Training" at bounding box center [694, 183] width 115 height 8
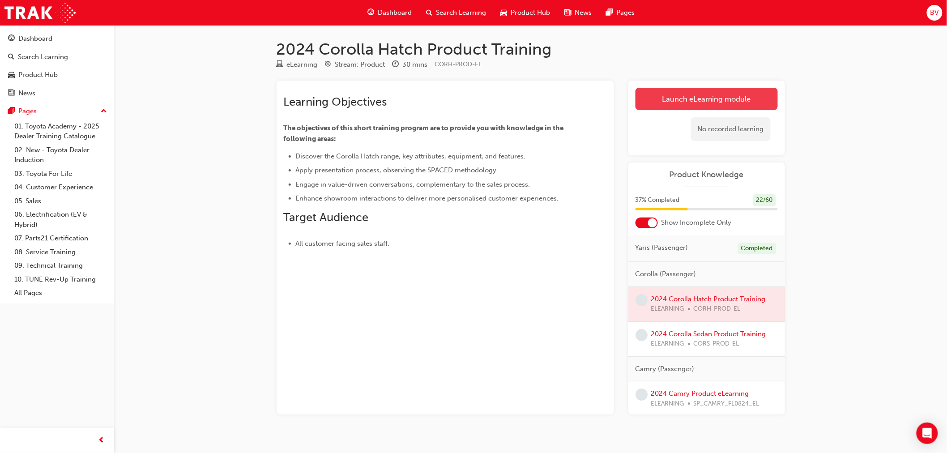
click at [695, 96] on link "Launch eLearning module" at bounding box center [706, 99] width 142 height 22
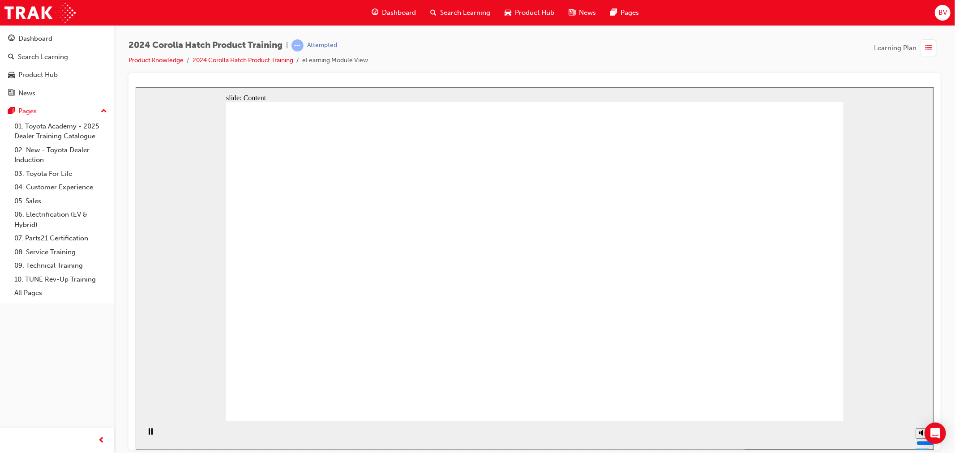
drag, startPoint x: 638, startPoint y: 327, endPoint x: 678, endPoint y: 332, distance: 40.2
drag, startPoint x: 821, startPoint y: 391, endPoint x: 816, endPoint y: 398, distance: 9.1
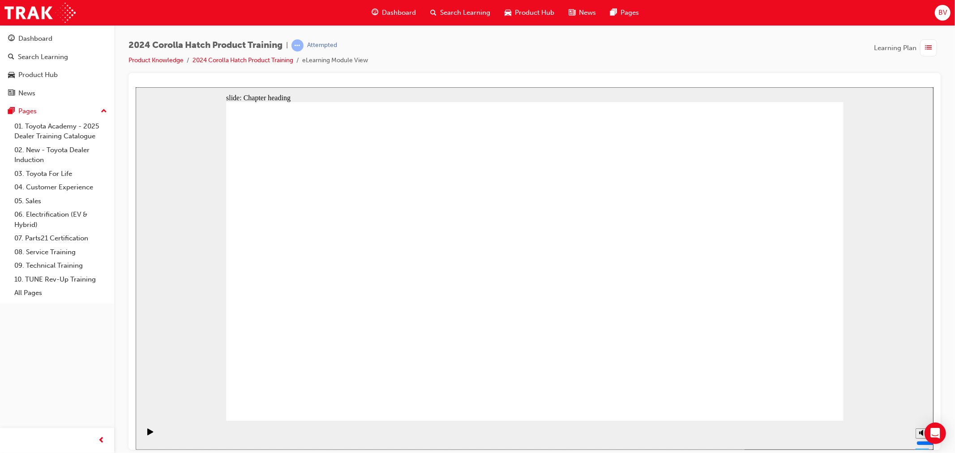
drag, startPoint x: 331, startPoint y: 223, endPoint x: 337, endPoint y: 223, distance: 5.8
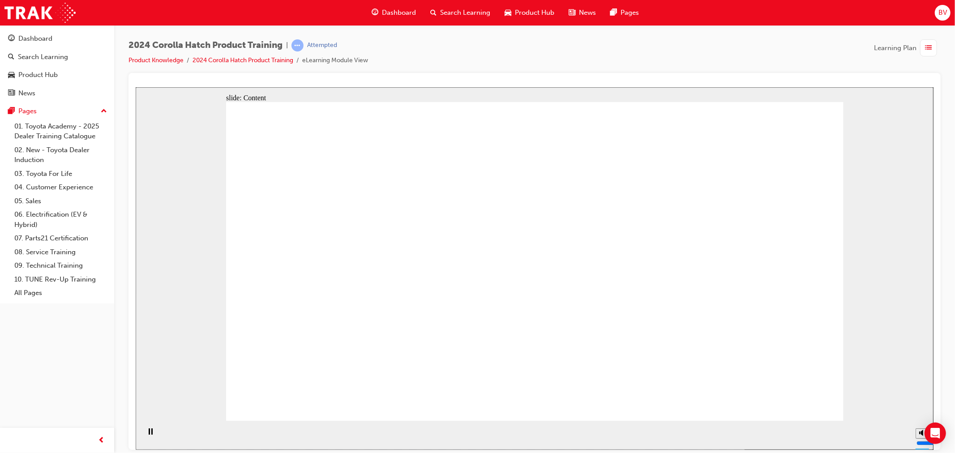
drag, startPoint x: 367, startPoint y: 217, endPoint x: 358, endPoint y: 227, distance: 13.6
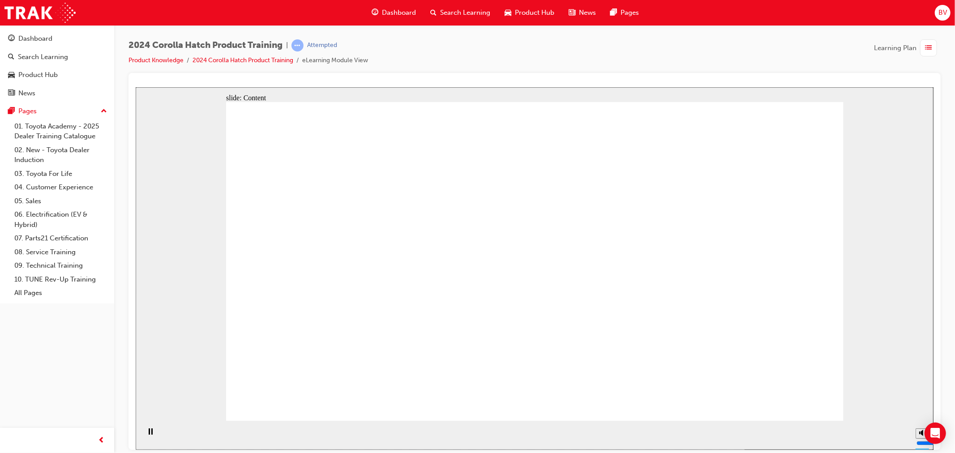
drag, startPoint x: 394, startPoint y: 291, endPoint x: 380, endPoint y: 303, distance: 18.1
drag, startPoint x: 376, startPoint y: 298, endPoint x: 395, endPoint y: 317, distance: 26.3
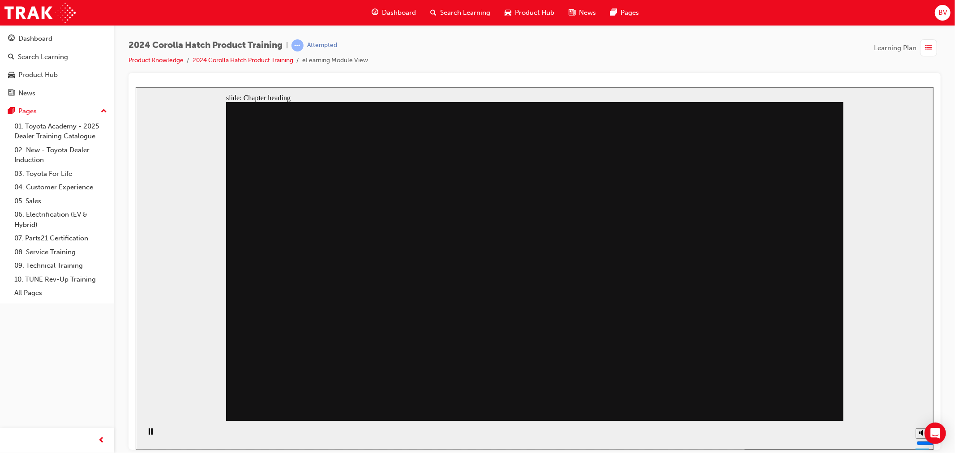
drag, startPoint x: 816, startPoint y: 408, endPoint x: 814, endPoint y: 403, distance: 5.4
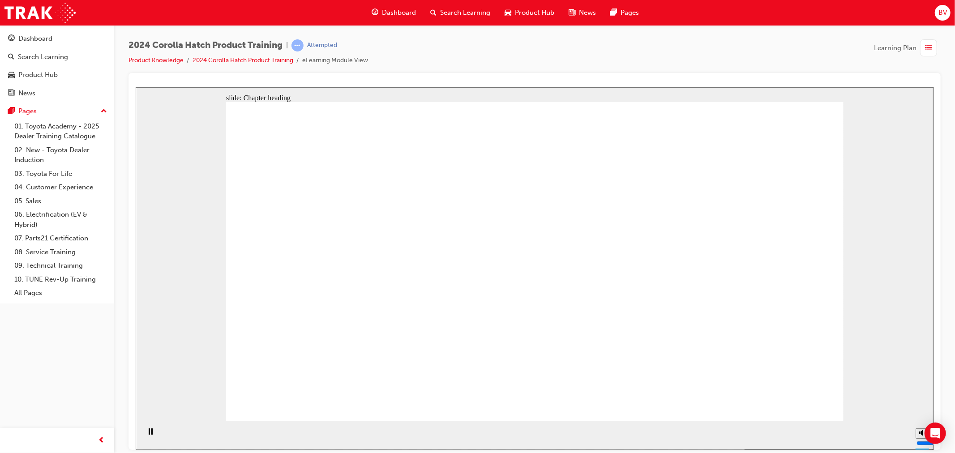
drag, startPoint x: 334, startPoint y: 278, endPoint x: 321, endPoint y: 256, distance: 26.3
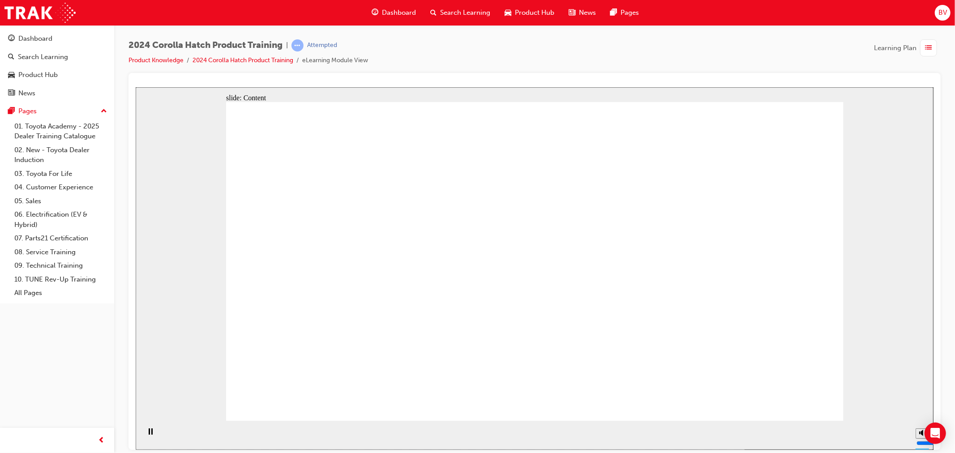
drag, startPoint x: 279, startPoint y: 205, endPoint x: 308, endPoint y: 222, distance: 33.3
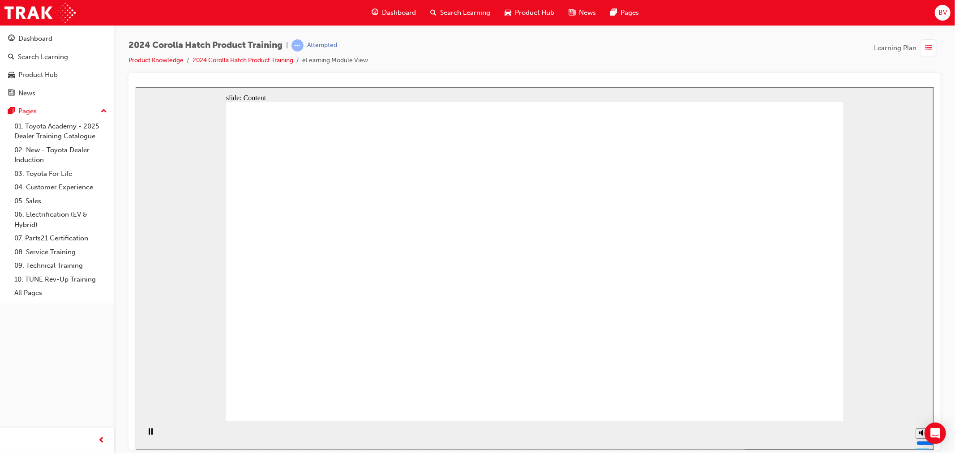
drag, startPoint x: 343, startPoint y: 241, endPoint x: 371, endPoint y: 245, distance: 28.5
drag, startPoint x: 416, startPoint y: 269, endPoint x: 418, endPoint y: 263, distance: 6.8
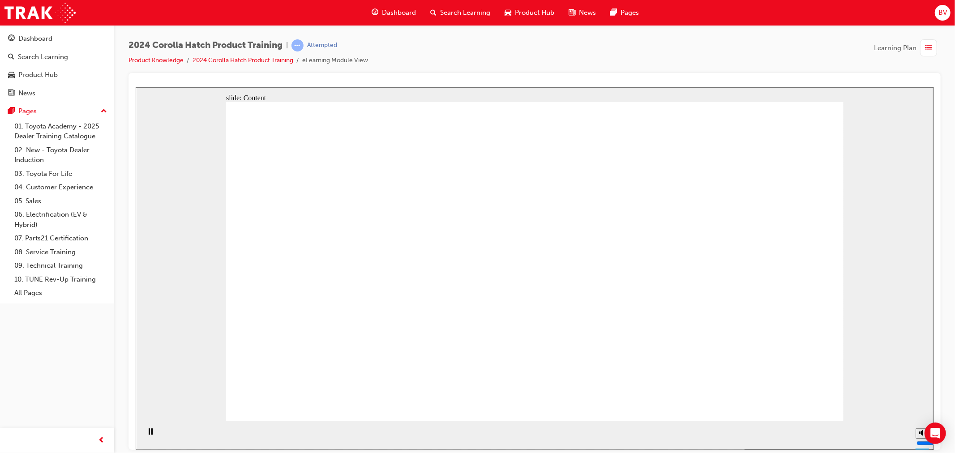
drag, startPoint x: 419, startPoint y: 321, endPoint x: 432, endPoint y: 302, distance: 23.2
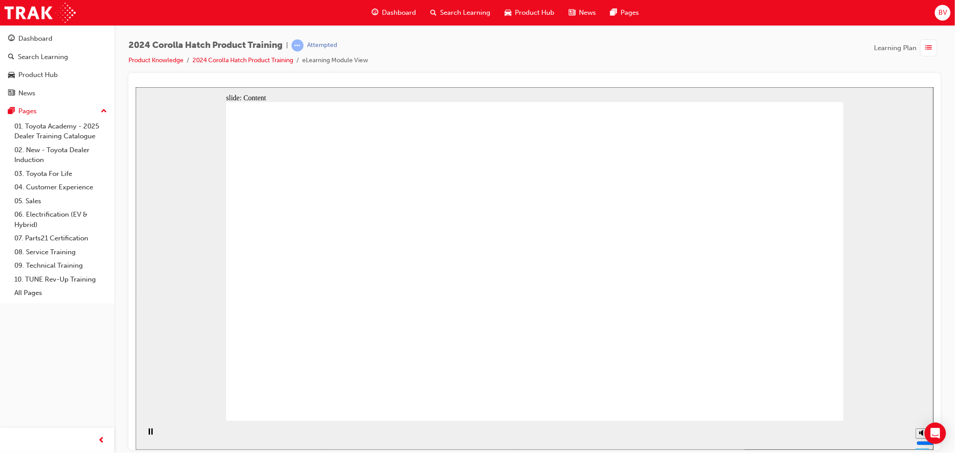
drag, startPoint x: 439, startPoint y: 282, endPoint x: 423, endPoint y: 270, distance: 19.8
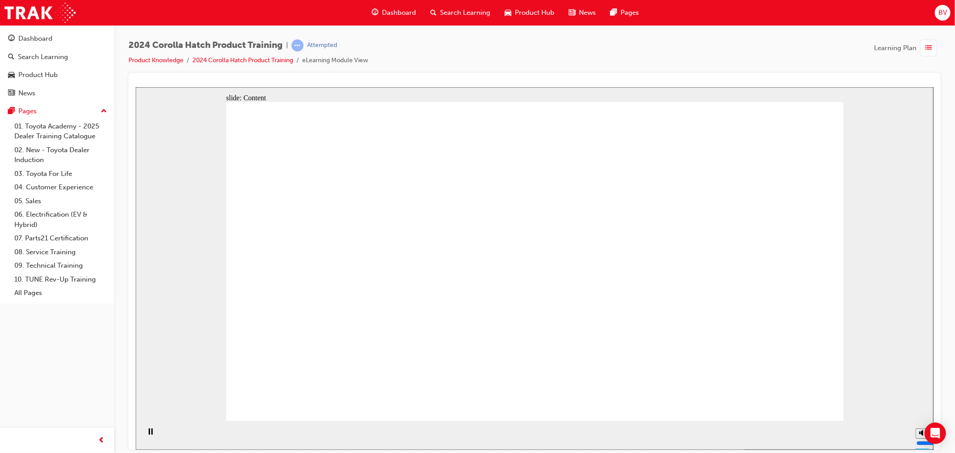
drag, startPoint x: 698, startPoint y: 289, endPoint x: 704, endPoint y: 290, distance: 6.5
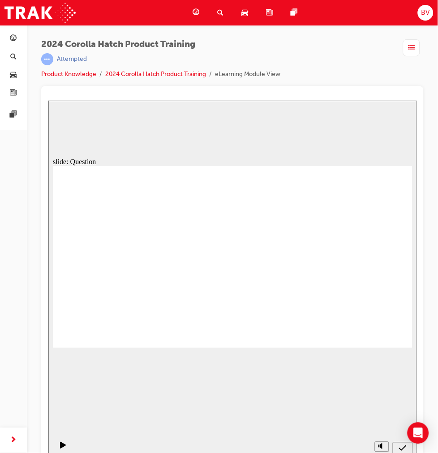
radio input "false"
radio input "true"
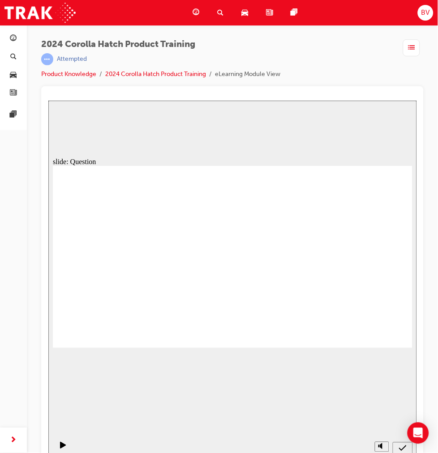
radio input "true"
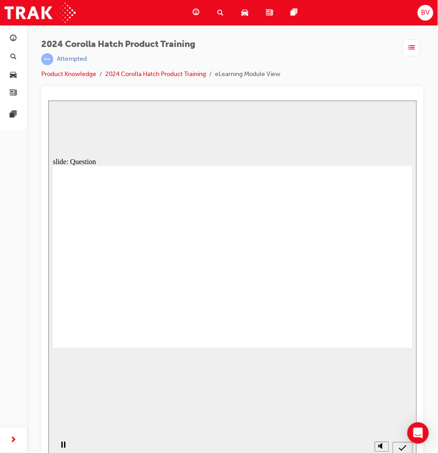
radio input "true"
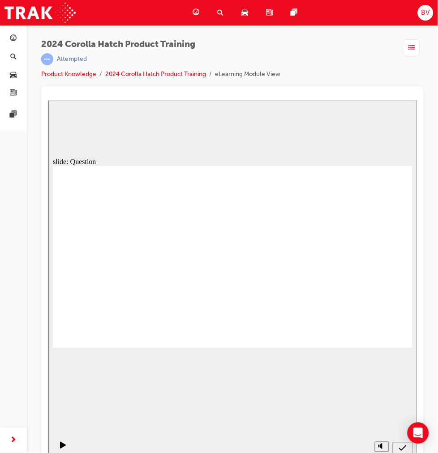
radio input "true"
drag, startPoint x: 178, startPoint y: 254, endPoint x: 120, endPoint y: 302, distance: 74.9
drag, startPoint x: 124, startPoint y: 244, endPoint x: 190, endPoint y: 300, distance: 87.0
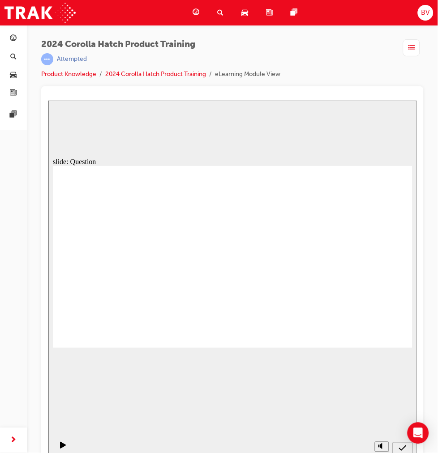
drag, startPoint x: 301, startPoint y: 247, endPoint x: 231, endPoint y: 307, distance: 92.6
drag, startPoint x: 229, startPoint y: 247, endPoint x: 279, endPoint y: 301, distance: 73.5
drag, startPoint x: 358, startPoint y: 251, endPoint x: 358, endPoint y: 327, distance: 75.6
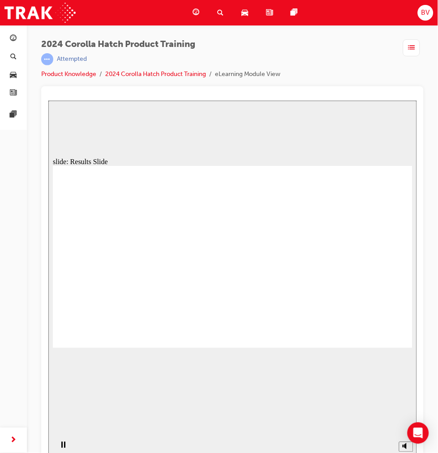
radio input "true"
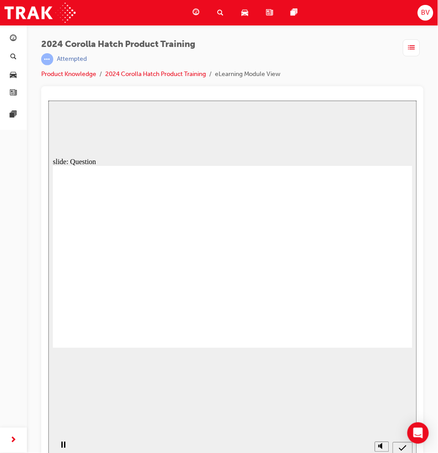
drag, startPoint x: 273, startPoint y: 245, endPoint x: 286, endPoint y: 234, distance: 17.1
radio input "true"
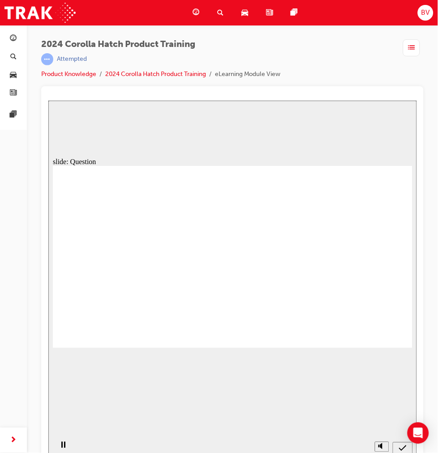
radio input "true"
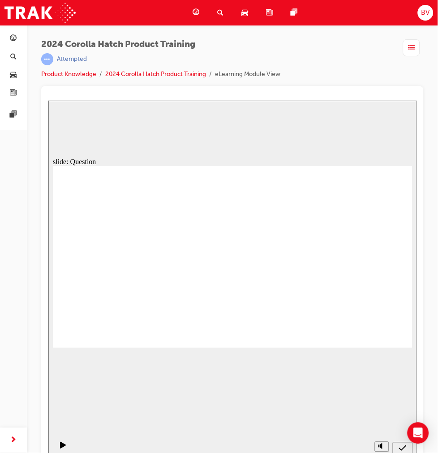
drag, startPoint x: 249, startPoint y: 298, endPoint x: 233, endPoint y: 297, distance: 16.1
radio input "true"
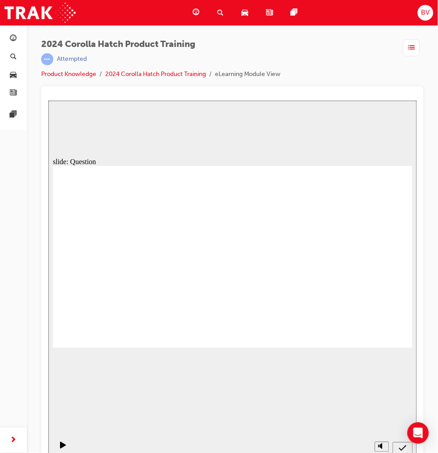
drag, startPoint x: 363, startPoint y: 244, endPoint x: 372, endPoint y: 301, distance: 57.5
drag, startPoint x: 304, startPoint y: 245, endPoint x: 243, endPoint y: 299, distance: 81.8
drag, startPoint x: 241, startPoint y: 250, endPoint x: 309, endPoint y: 297, distance: 82.7
drag, startPoint x: 174, startPoint y: 247, endPoint x: 95, endPoint y: 305, distance: 98.0
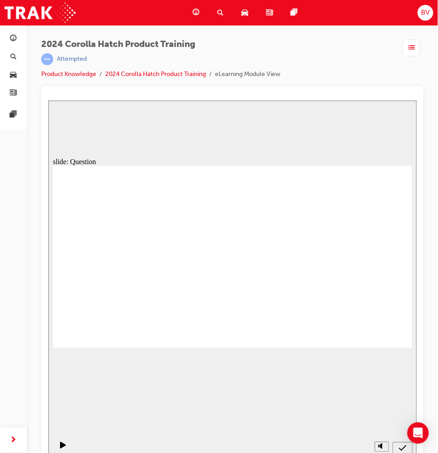
drag, startPoint x: 118, startPoint y: 235, endPoint x: 213, endPoint y: 296, distance: 112.8
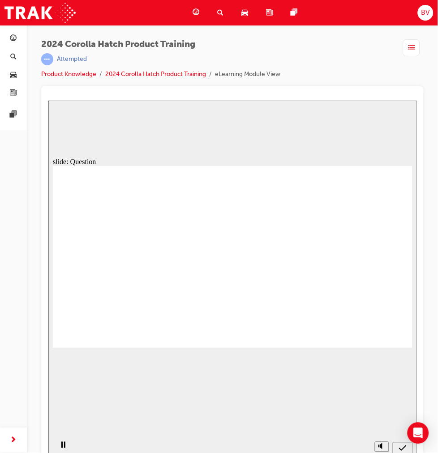
radio input "true"
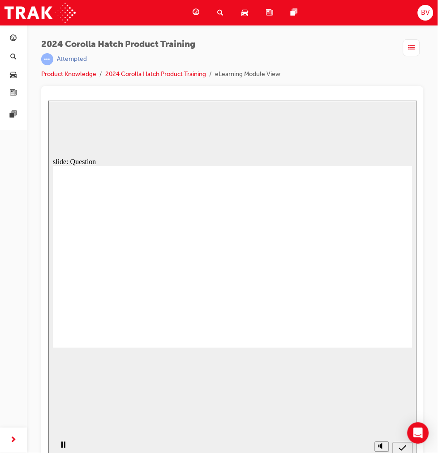
radio input "true"
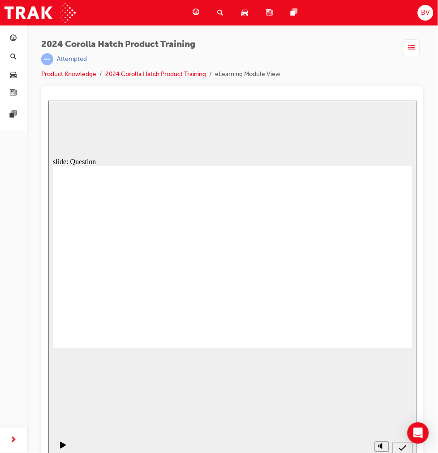
radio input "true"
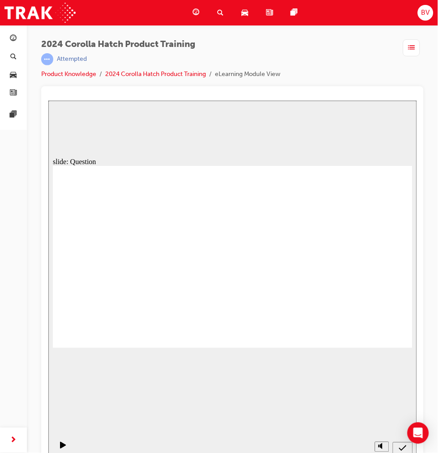
drag, startPoint x: 354, startPoint y: 235, endPoint x: 353, endPoint y: 289, distance: 53.7
drag, startPoint x: 297, startPoint y: 249, endPoint x: 229, endPoint y: 310, distance: 90.9
drag, startPoint x: 226, startPoint y: 251, endPoint x: 287, endPoint y: 299, distance: 77.5
drag, startPoint x: 177, startPoint y: 243, endPoint x: 117, endPoint y: 264, distance: 63.8
drag, startPoint x: 109, startPoint y: 232, endPoint x: 181, endPoint y: 305, distance: 102.5
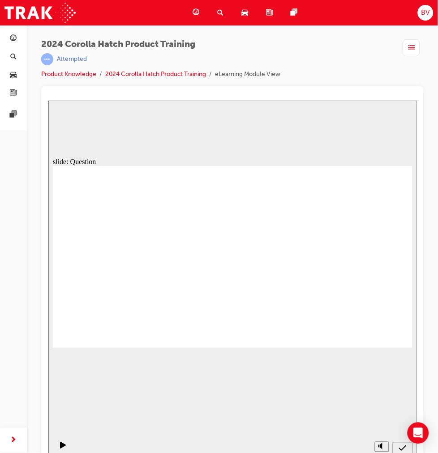
drag, startPoint x: 226, startPoint y: 302, endPoint x: 230, endPoint y: 293, distance: 9.6
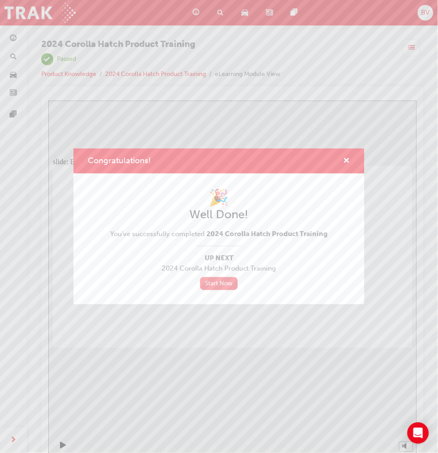
click at [213, 285] on link "Start Now" at bounding box center [219, 283] width 38 height 13
click at [226, 281] on link "Start Now" at bounding box center [219, 283] width 38 height 13
click at [217, 283] on link "Start Now" at bounding box center [219, 283] width 38 height 13
click at [345, 158] on span "cross-icon" at bounding box center [346, 162] width 7 height 8
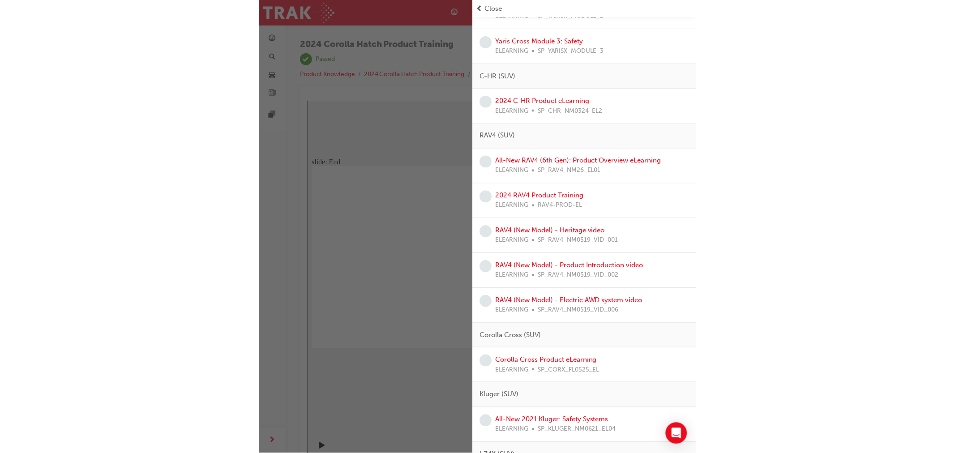
scroll to position [271, 0]
